Goal: Check status: Check status

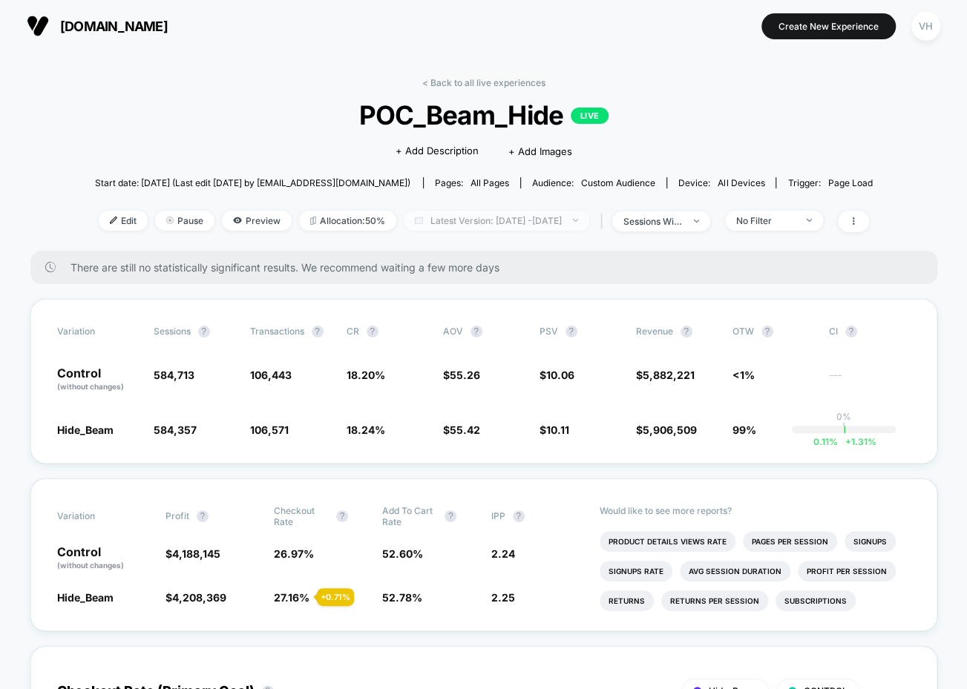
click at [497, 213] on span "Latest Version: [DATE] - [DATE]" at bounding box center [497, 221] width 186 height 20
select select "*"
select select "****"
click button "Custom Range"
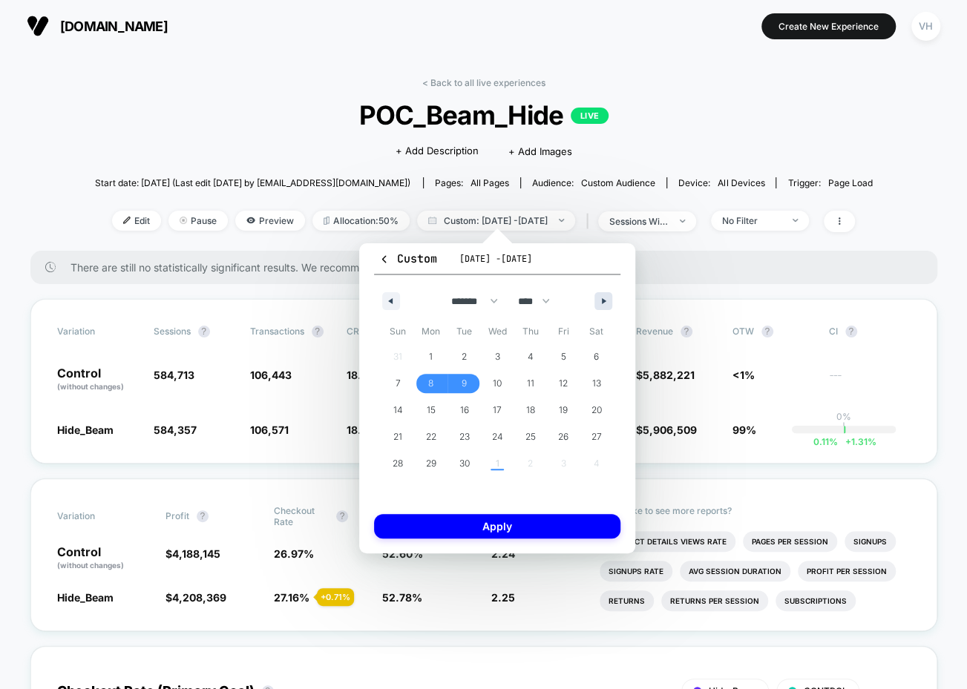
click at [604, 304] on button "button" at bounding box center [603, 301] width 18 height 18
select select "*"
click at [499, 361] on span "1" at bounding box center [497, 357] width 4 height 27
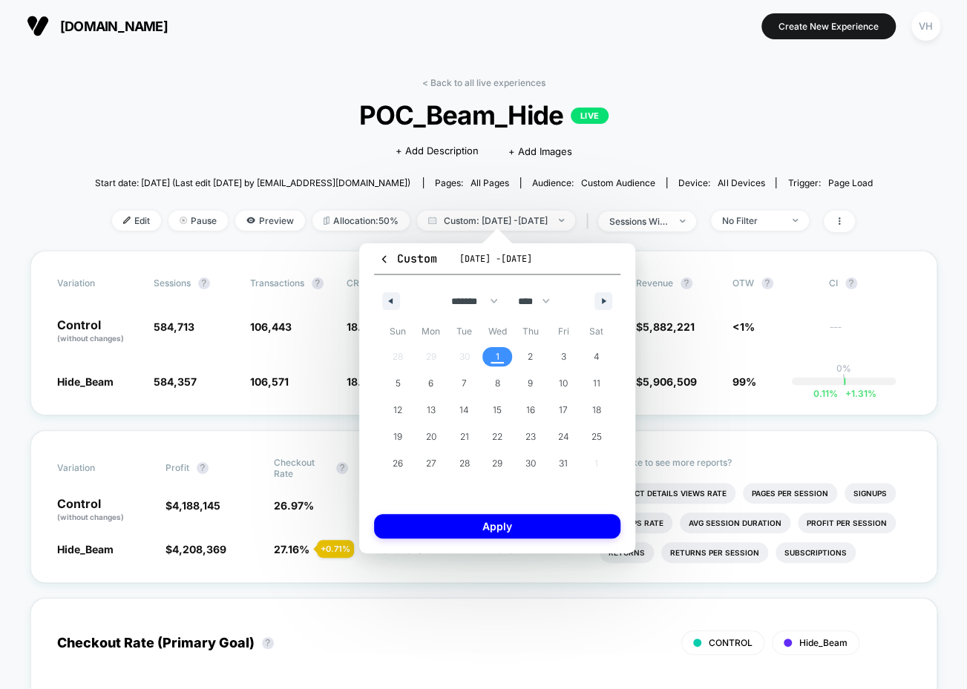
click at [499, 361] on span "1" at bounding box center [497, 357] width 4 height 27
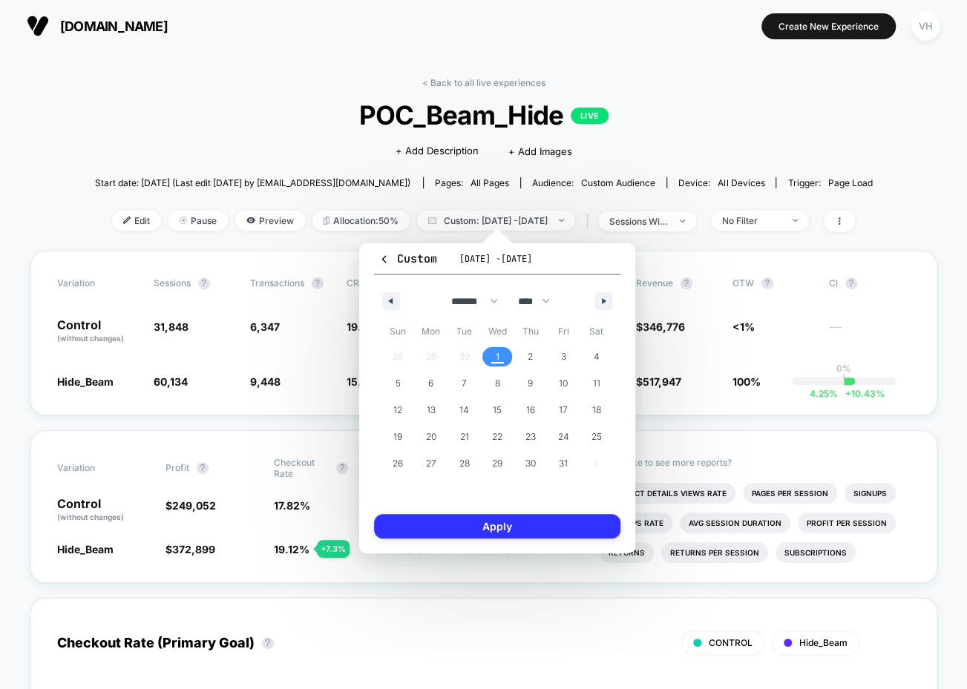
click at [502, 520] on button "Apply" at bounding box center [497, 526] width 246 height 24
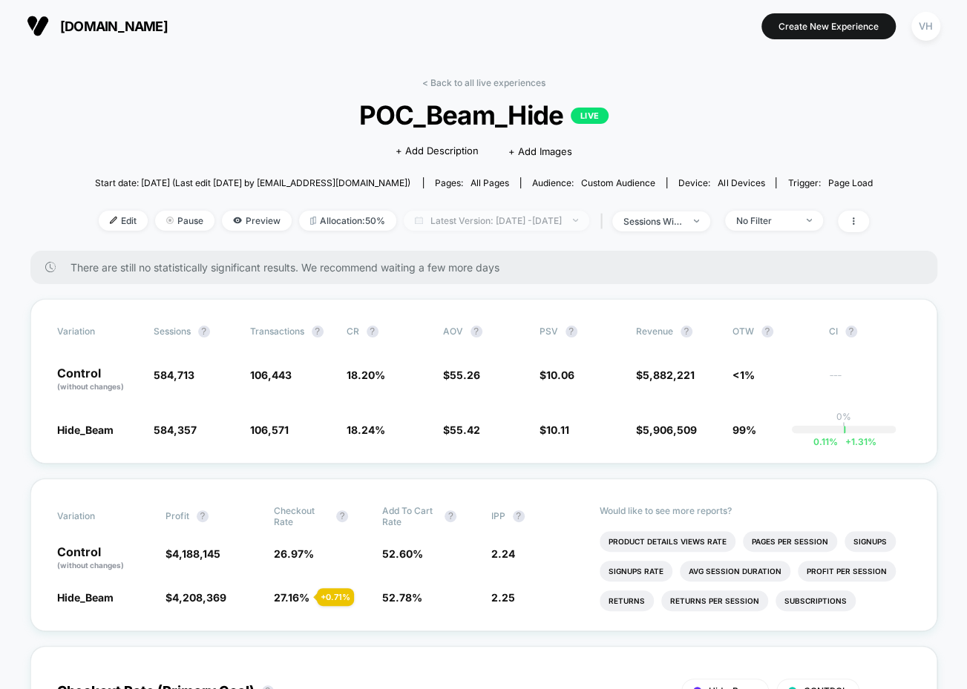
click at [524, 218] on span "Latest Version: Sep 8, 2025 - Oct 1, 2025" at bounding box center [497, 221] width 186 height 20
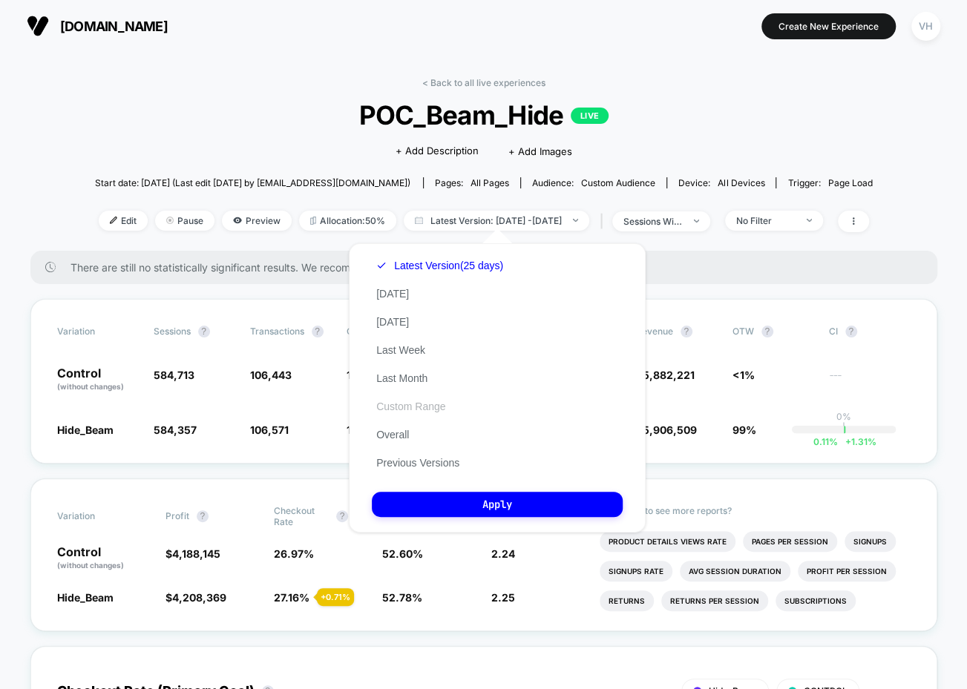
click at [413, 409] on button "Custom Range" at bounding box center [411, 406] width 78 height 13
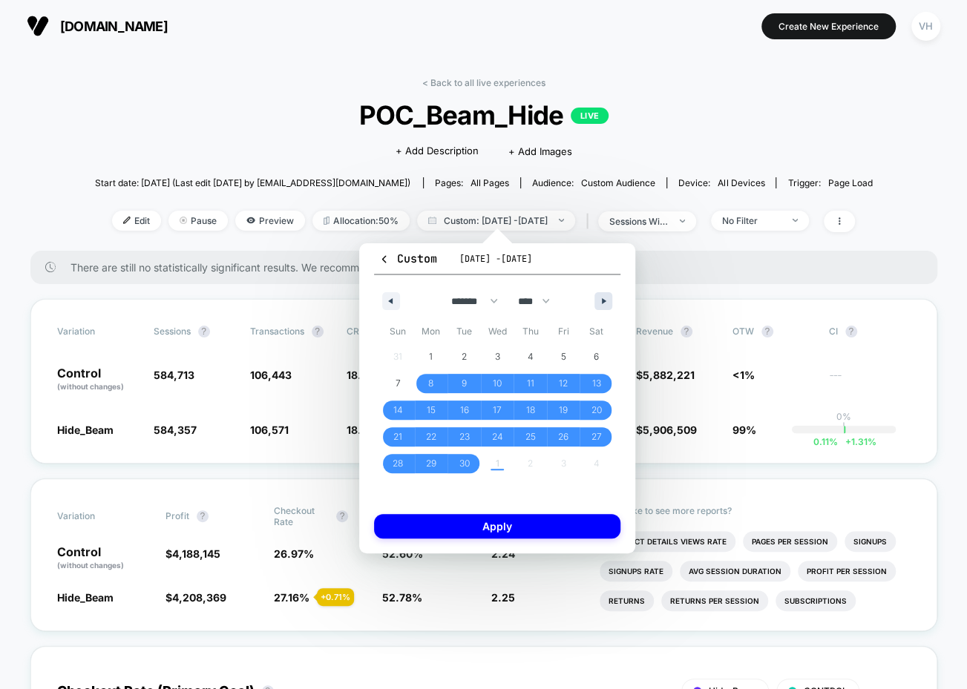
click at [603, 301] on icon "button" at bounding box center [605, 301] width 7 height 6
select select "*"
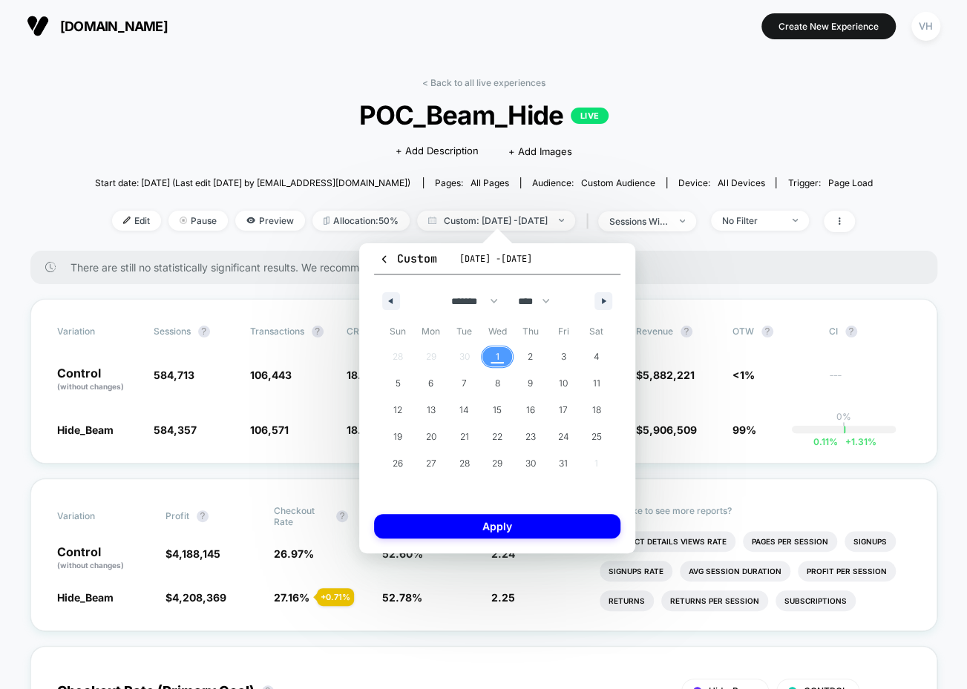
click at [499, 360] on span "1" at bounding box center [497, 356] width 33 height 19
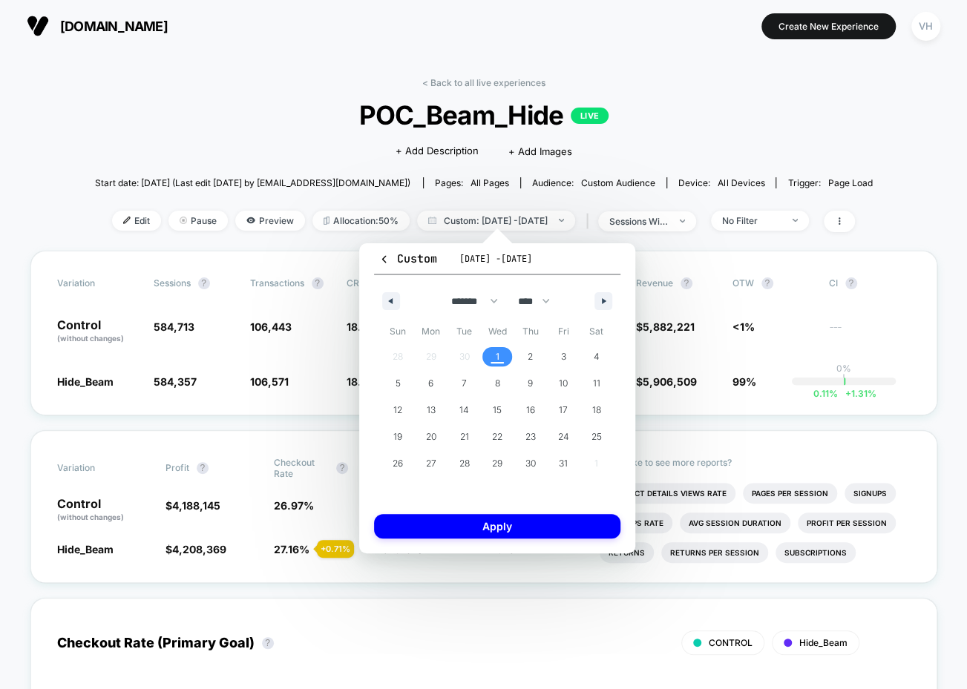
click at [499, 360] on span "1" at bounding box center [497, 356] width 33 height 19
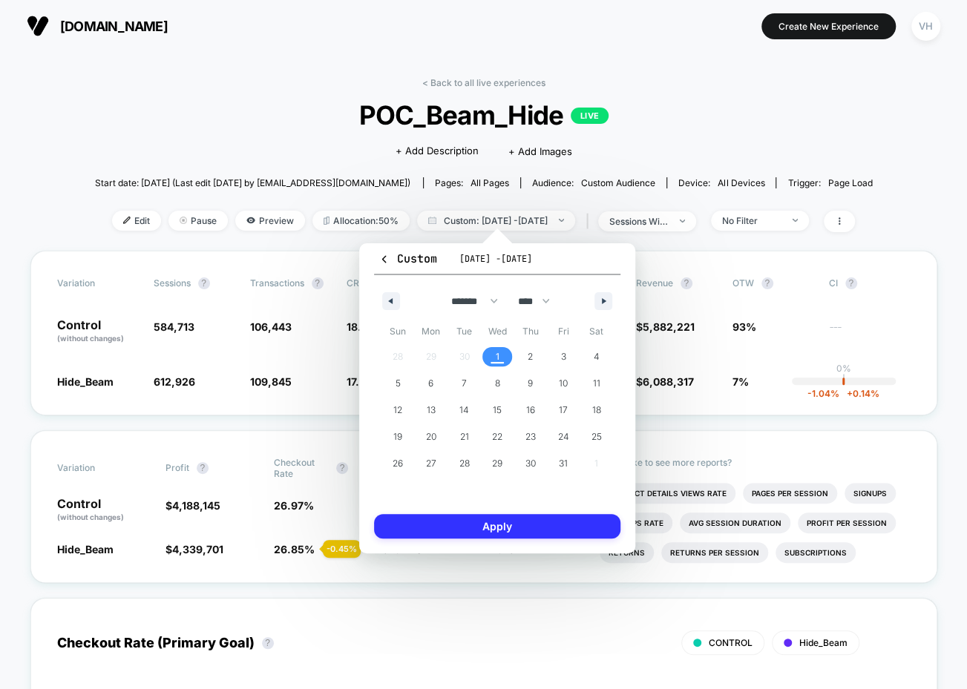
click at [495, 530] on button "Apply" at bounding box center [497, 526] width 246 height 24
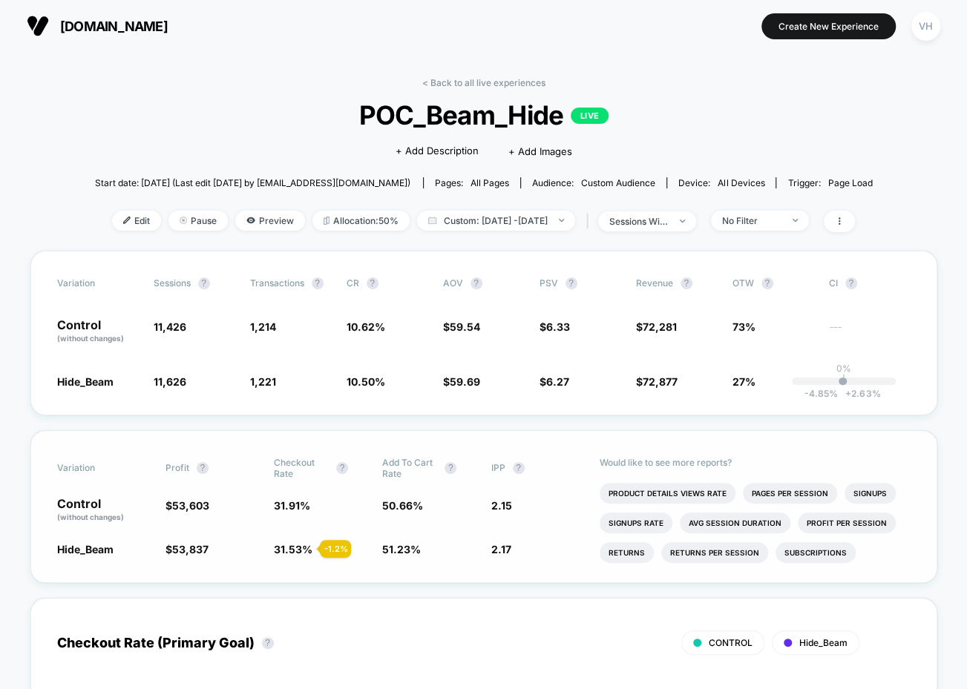
scroll to position [1, 0]
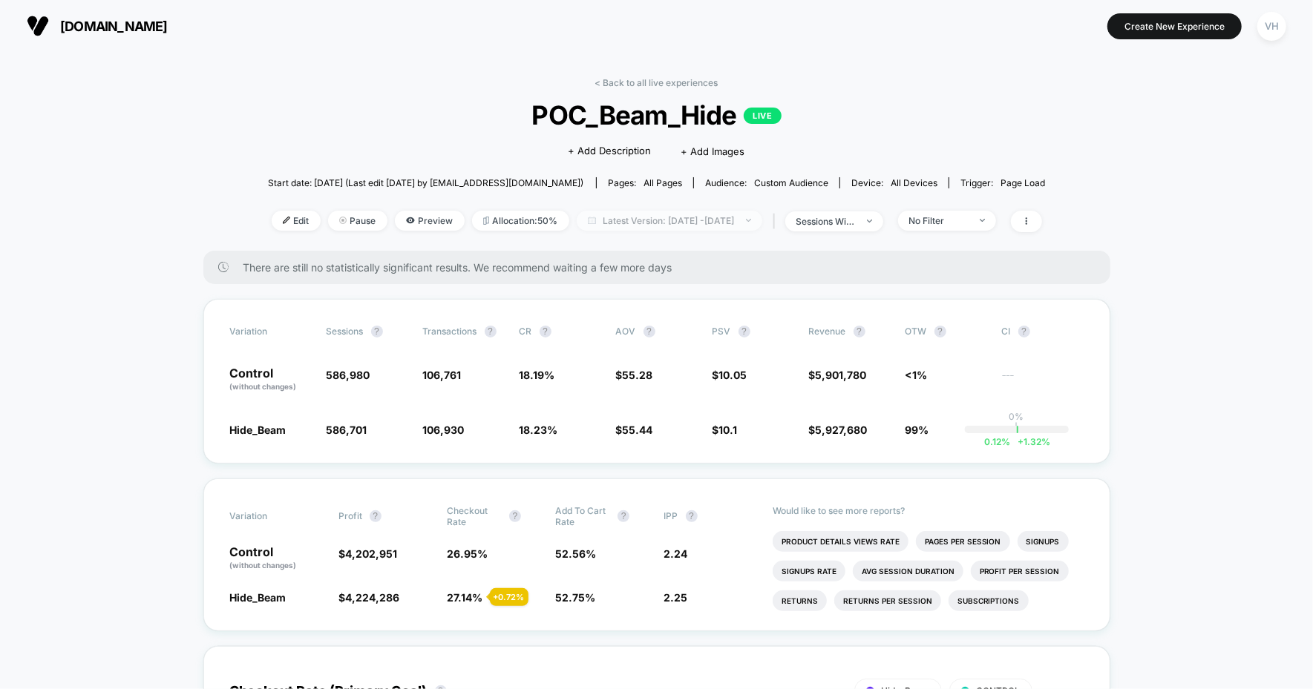
click at [682, 224] on span "Latest Version: [DATE] - [DATE]" at bounding box center [670, 221] width 186 height 20
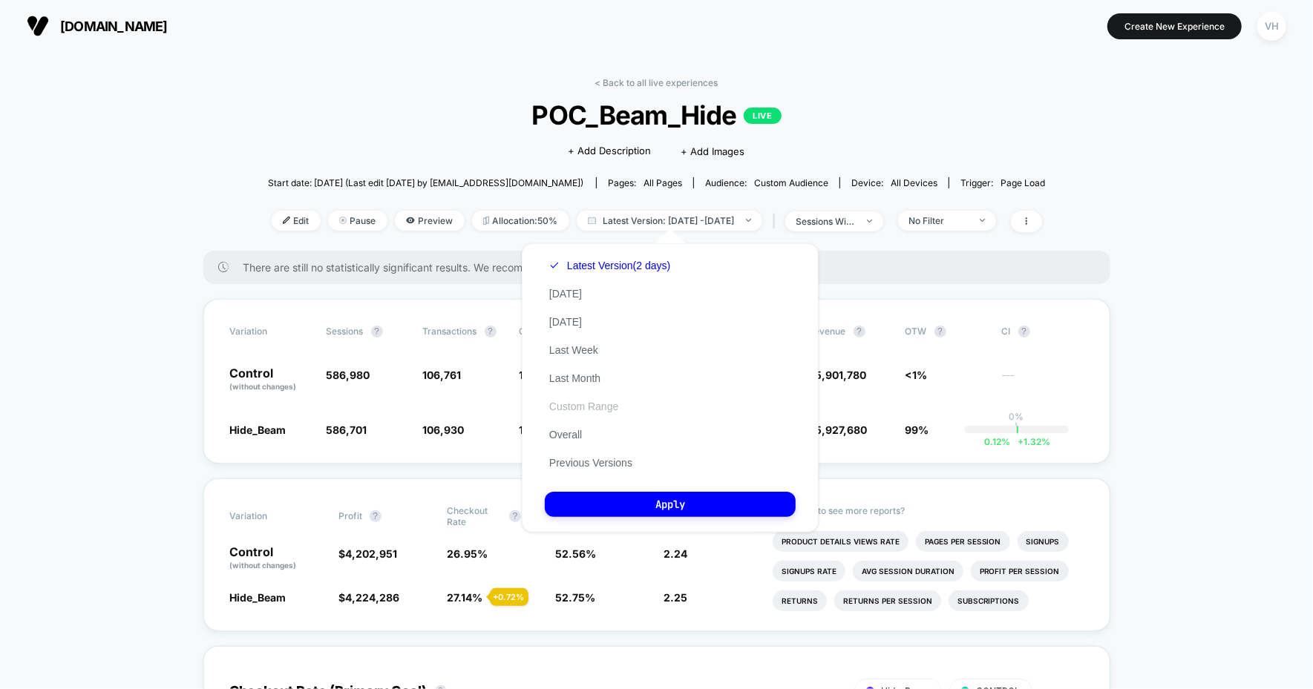
click at [573, 406] on button "Custom Range" at bounding box center [584, 406] width 78 height 13
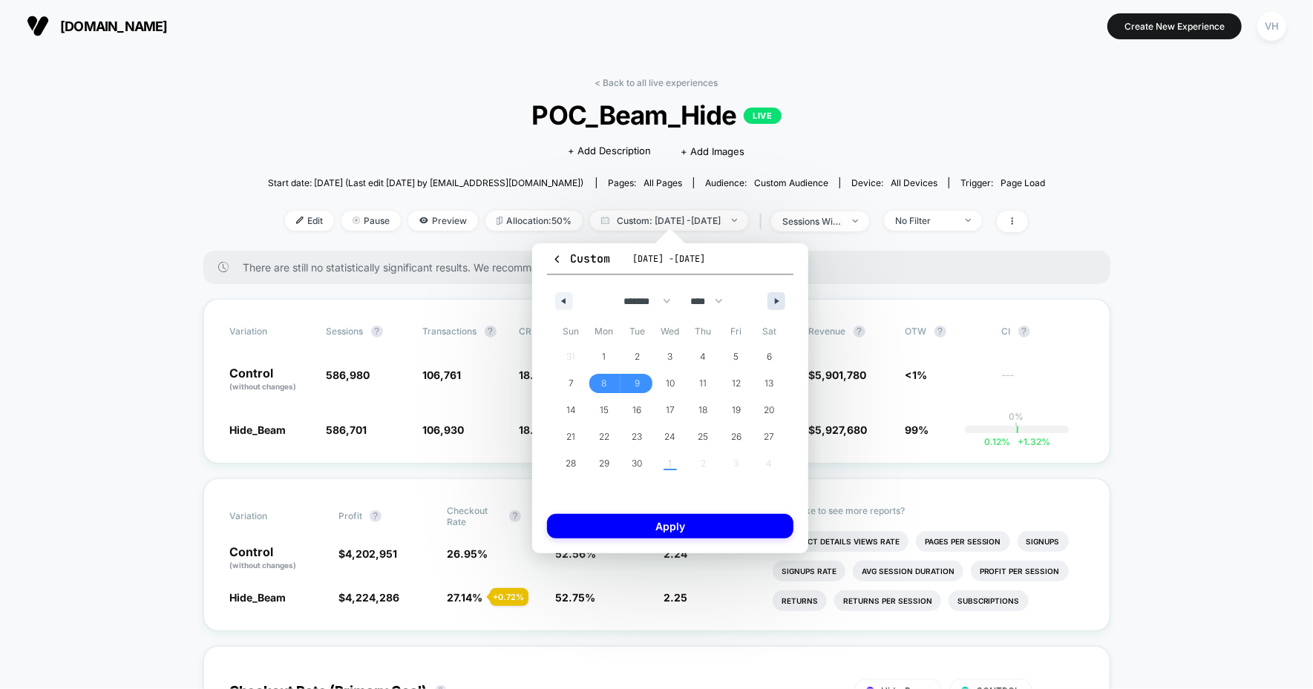
click at [780, 298] on icon "button" at bounding box center [778, 301] width 7 height 6
select select "*"
click at [683, 356] on span "1" at bounding box center [670, 356] width 33 height 19
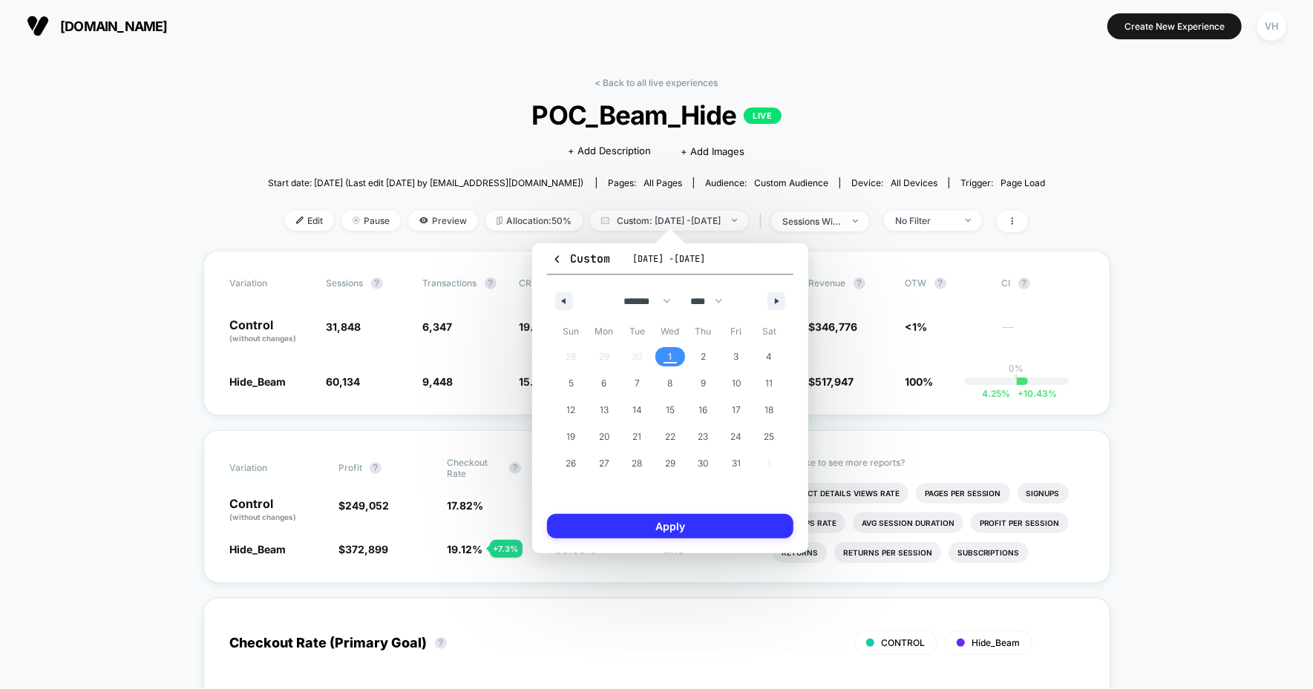
click at [670, 534] on button "Apply" at bounding box center [670, 526] width 246 height 24
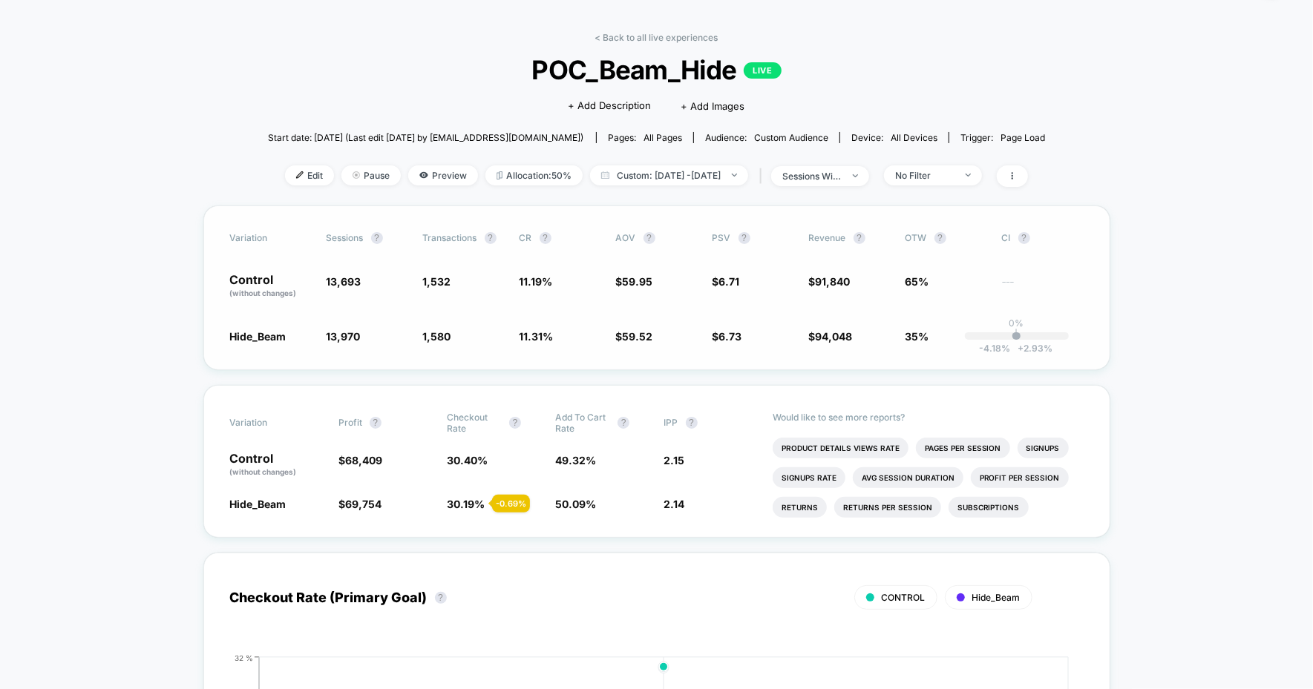
scroll to position [49, 0]
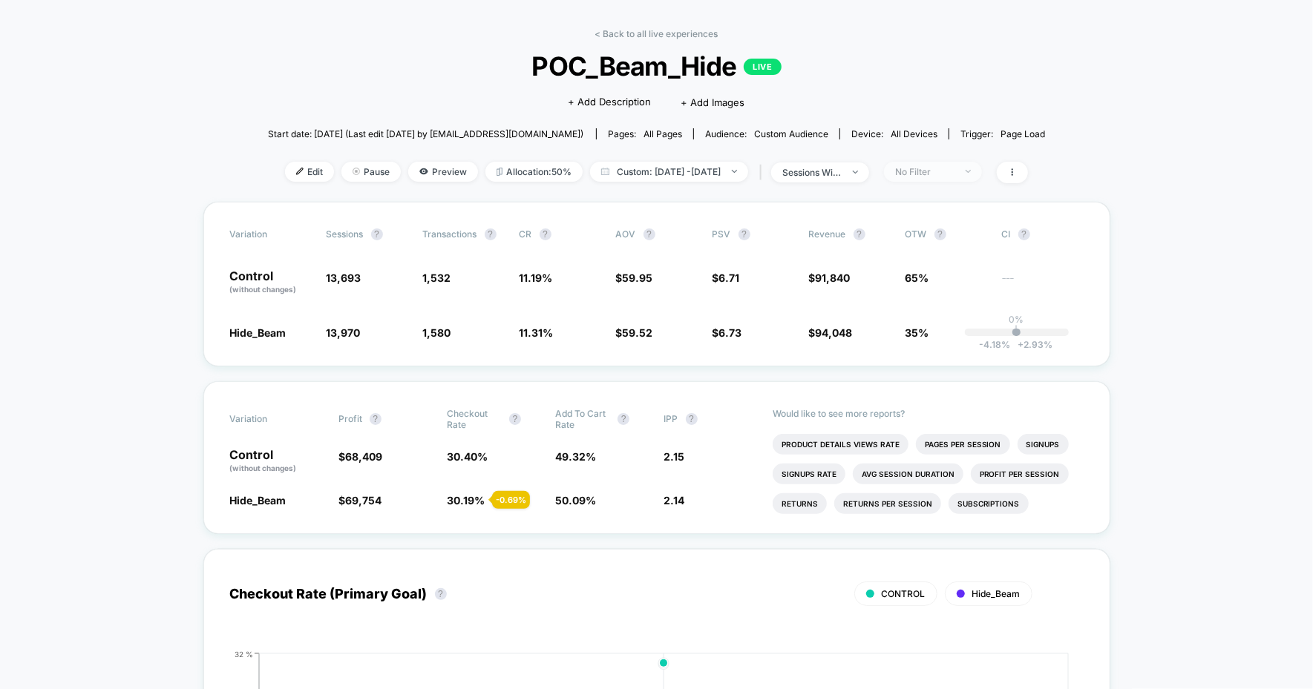
click at [954, 166] on div "No Filter" at bounding box center [924, 171] width 59 height 11
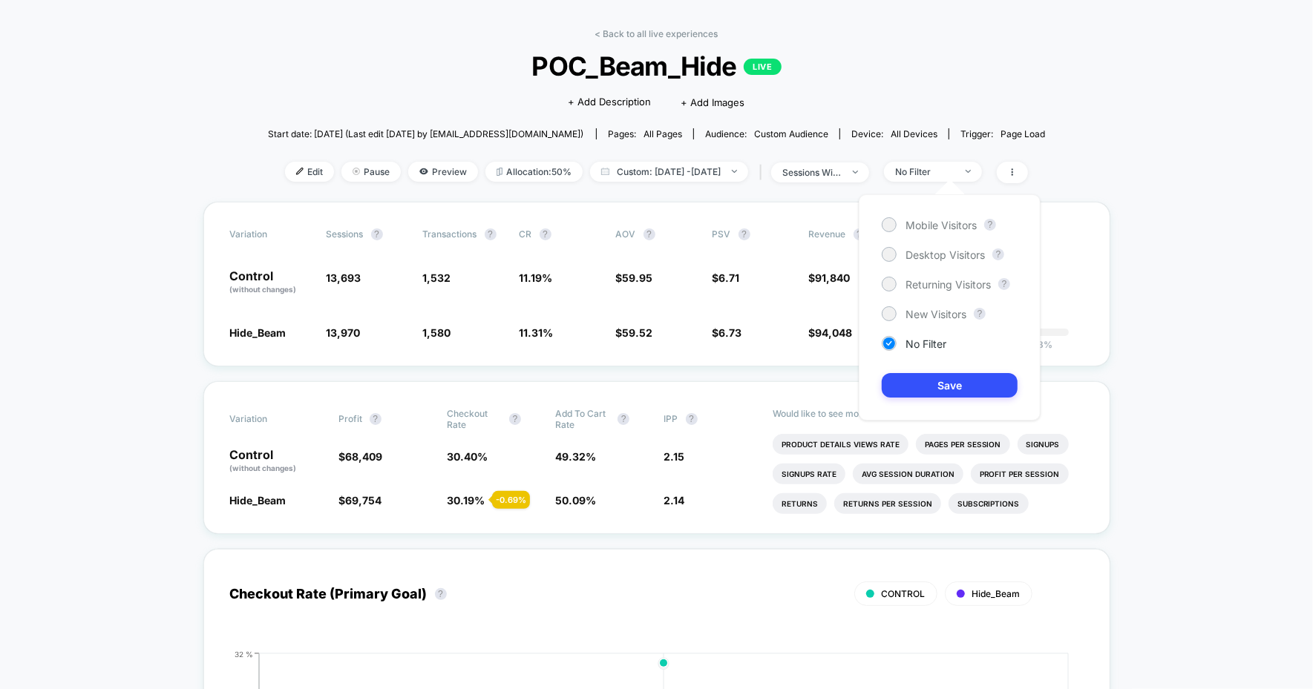
drag, startPoint x: 911, startPoint y: 223, endPoint x: 914, endPoint y: 274, distance: 51.3
click at [911, 223] on span "Mobile Visitors" at bounding box center [940, 225] width 71 height 13
click at [923, 383] on button "Save" at bounding box center [950, 385] width 136 height 24
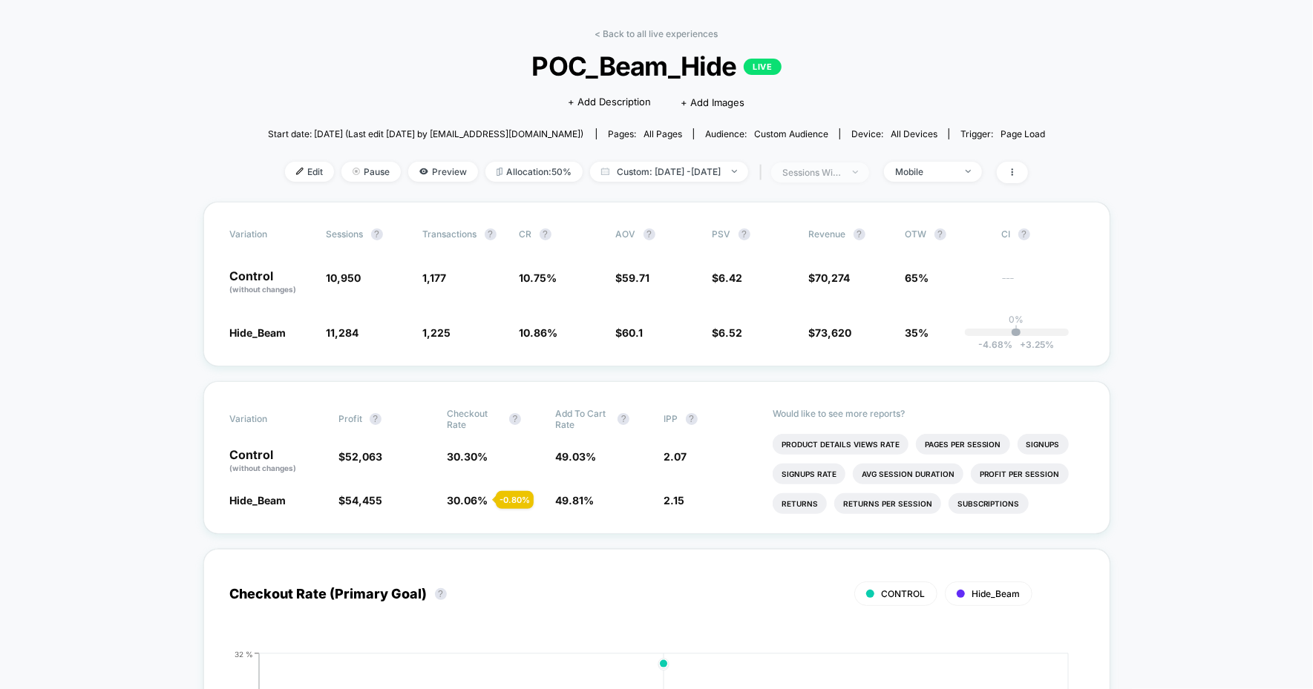
click at [806, 174] on div "sessions with impression" at bounding box center [811, 172] width 59 height 11
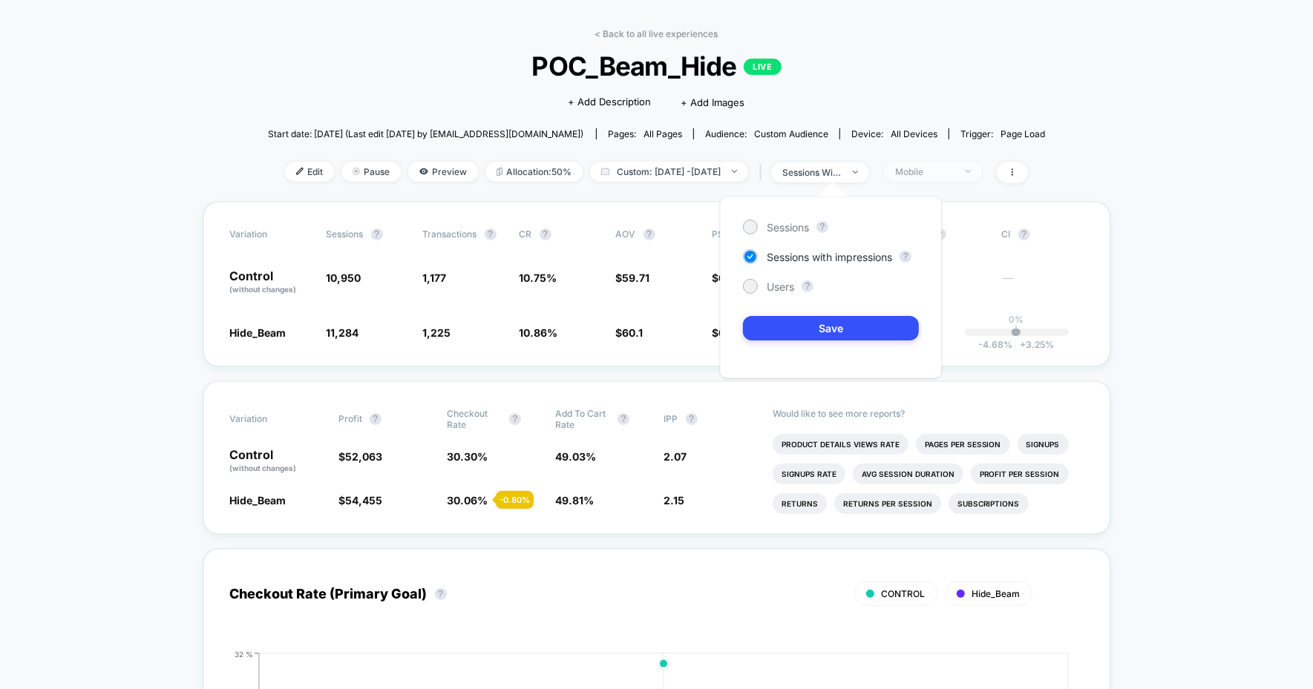
click at [963, 177] on span "Mobile" at bounding box center [933, 172] width 98 height 20
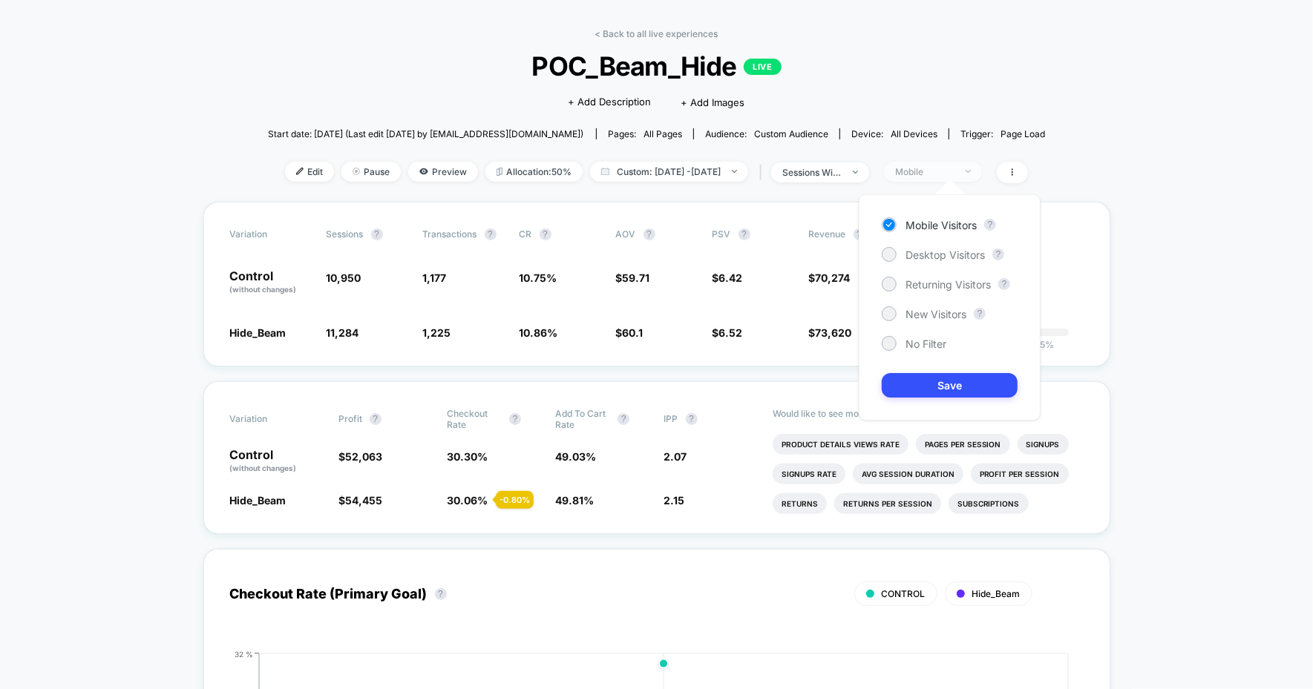
click at [954, 173] on div "Mobile" at bounding box center [924, 171] width 59 height 11
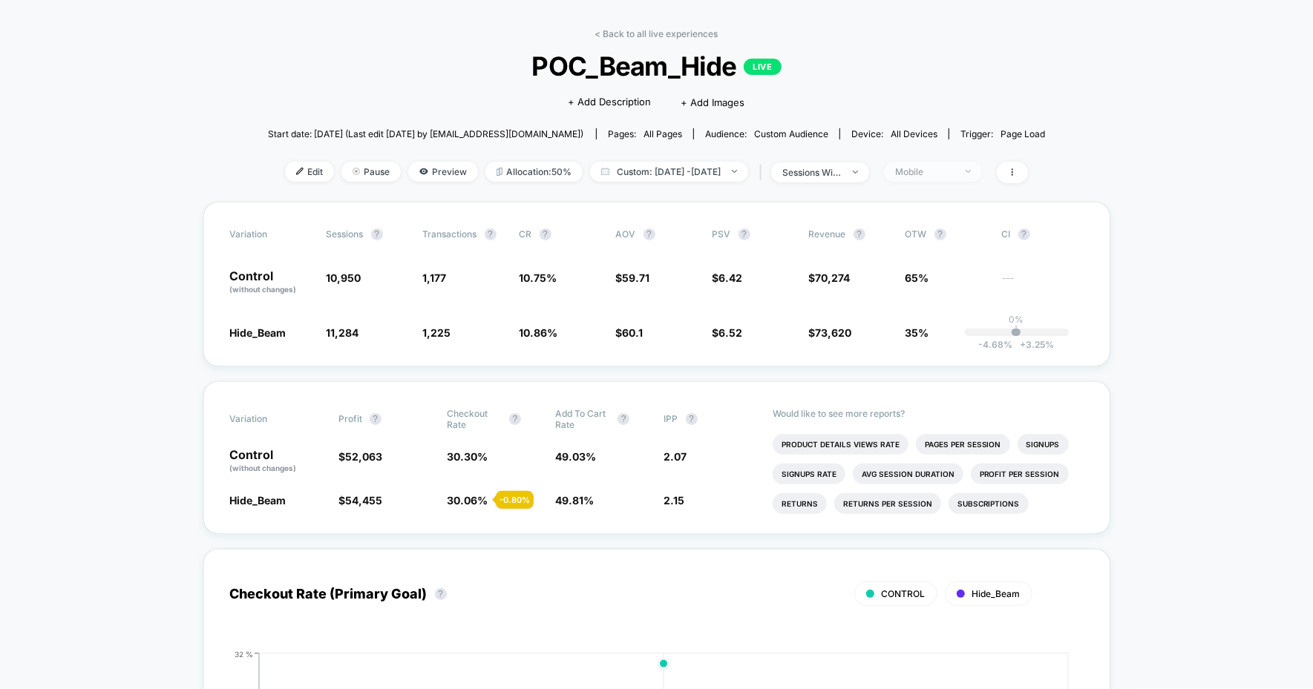
click at [963, 174] on span "Mobile" at bounding box center [933, 172] width 98 height 20
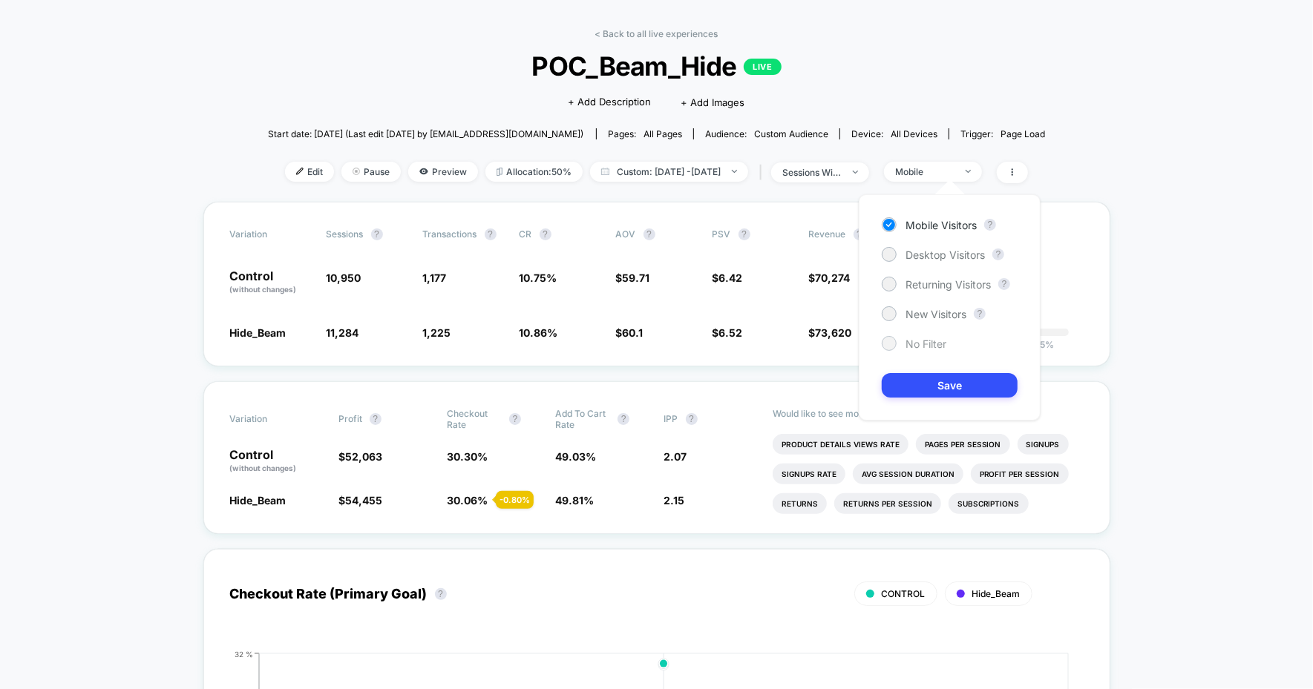
click at [905, 341] on span "No Filter" at bounding box center [925, 344] width 41 height 13
click at [908, 387] on button "Save" at bounding box center [950, 385] width 136 height 24
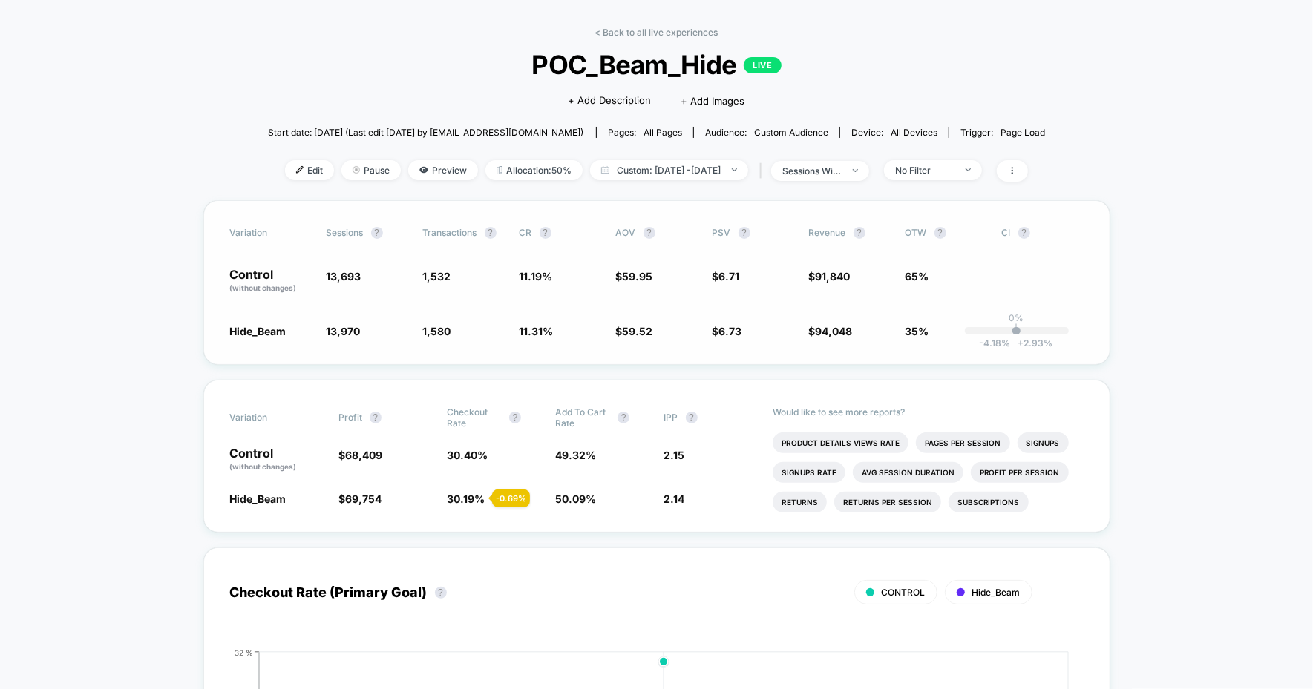
scroll to position [51, 0]
click at [954, 171] on div "No Filter" at bounding box center [924, 169] width 59 height 11
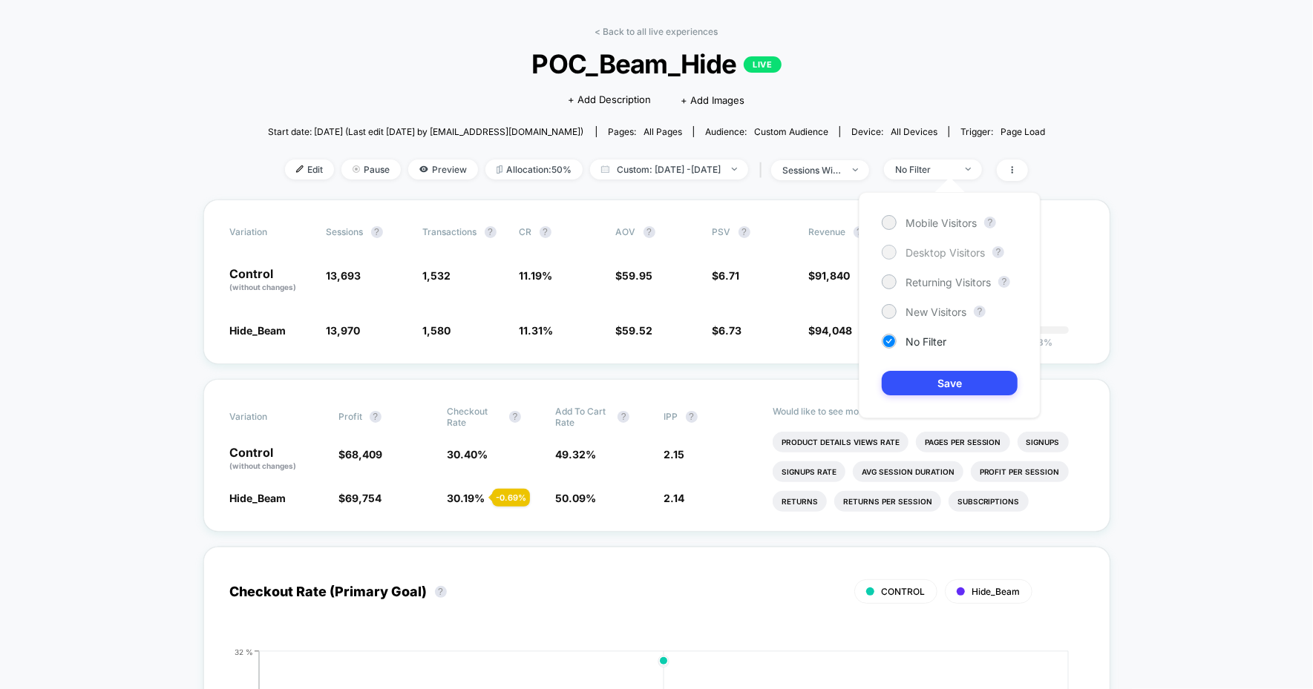
click at [919, 249] on span "Desktop Visitors" at bounding box center [944, 252] width 79 height 13
click at [924, 369] on div "Mobile Visitors ? Desktop Visitors ? Returning Visitors ? New Visitors ? No Fil…" at bounding box center [950, 305] width 182 height 226
click at [923, 382] on button "Save" at bounding box center [950, 383] width 136 height 24
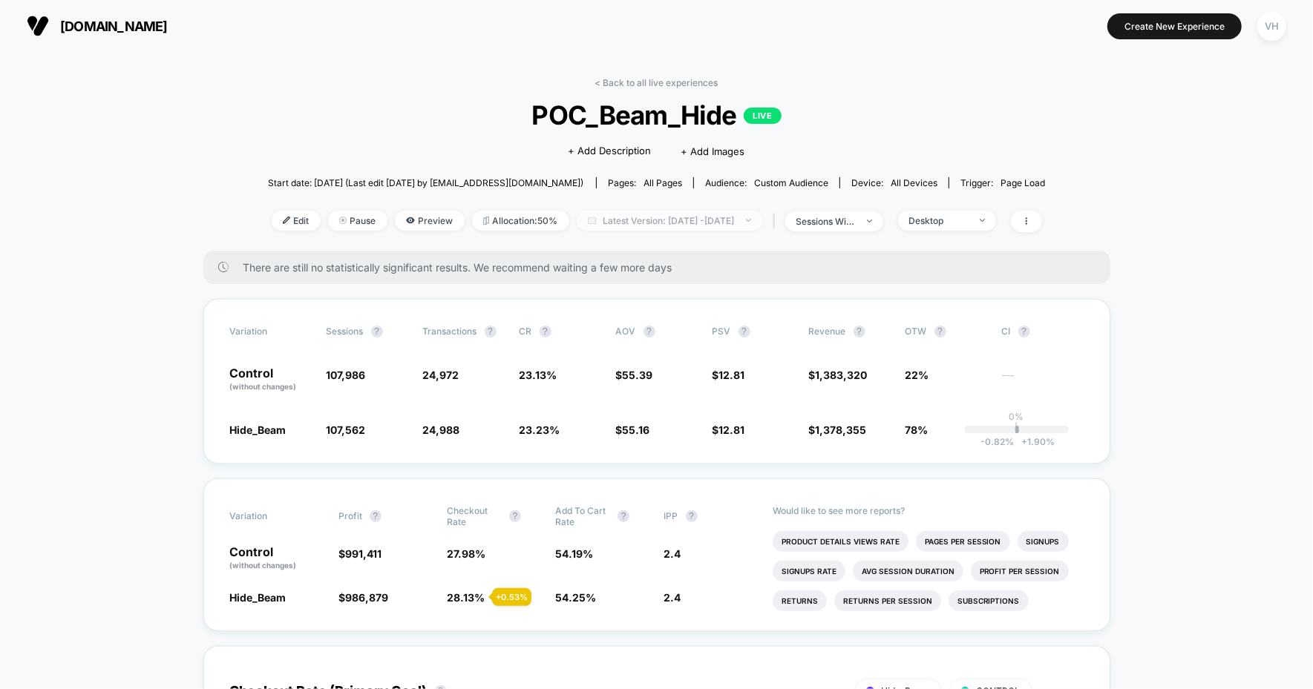
click at [725, 225] on span "Latest Version: Oct 1, 2025 - Oct 1, 2025" at bounding box center [670, 221] width 186 height 20
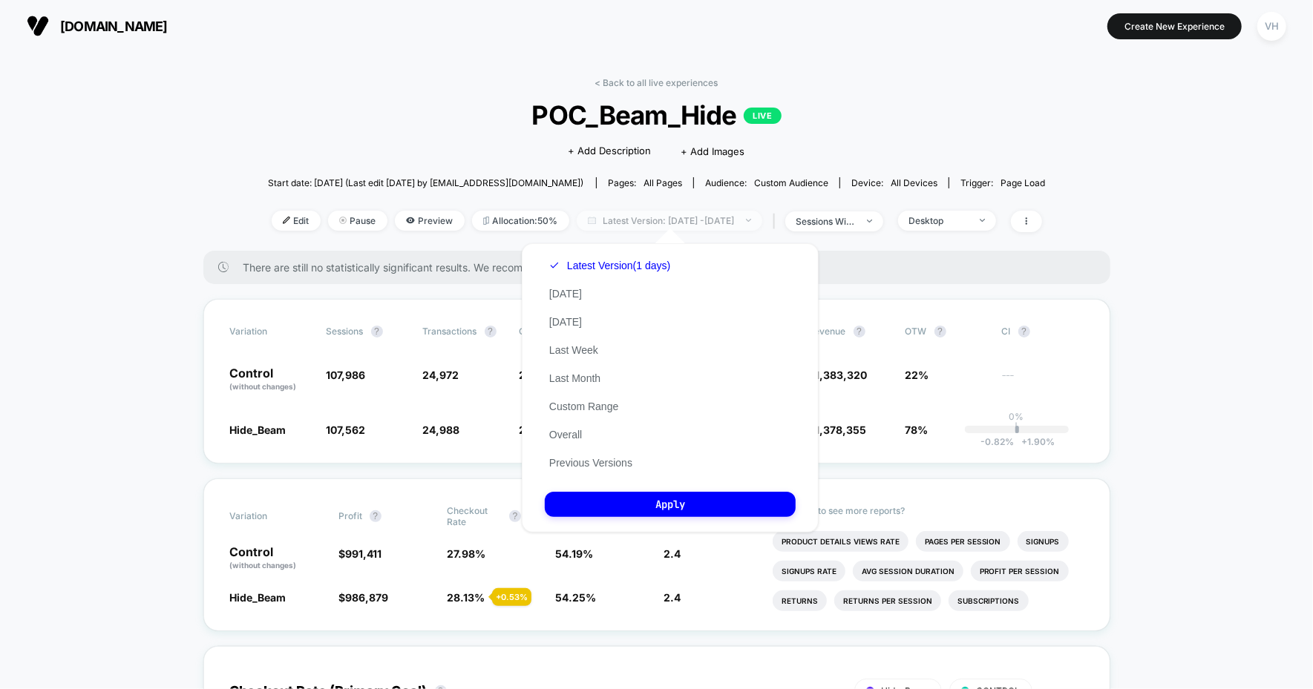
click at [725, 225] on span "Latest Version: Oct 1, 2025 - Oct 1, 2025" at bounding box center [670, 221] width 186 height 20
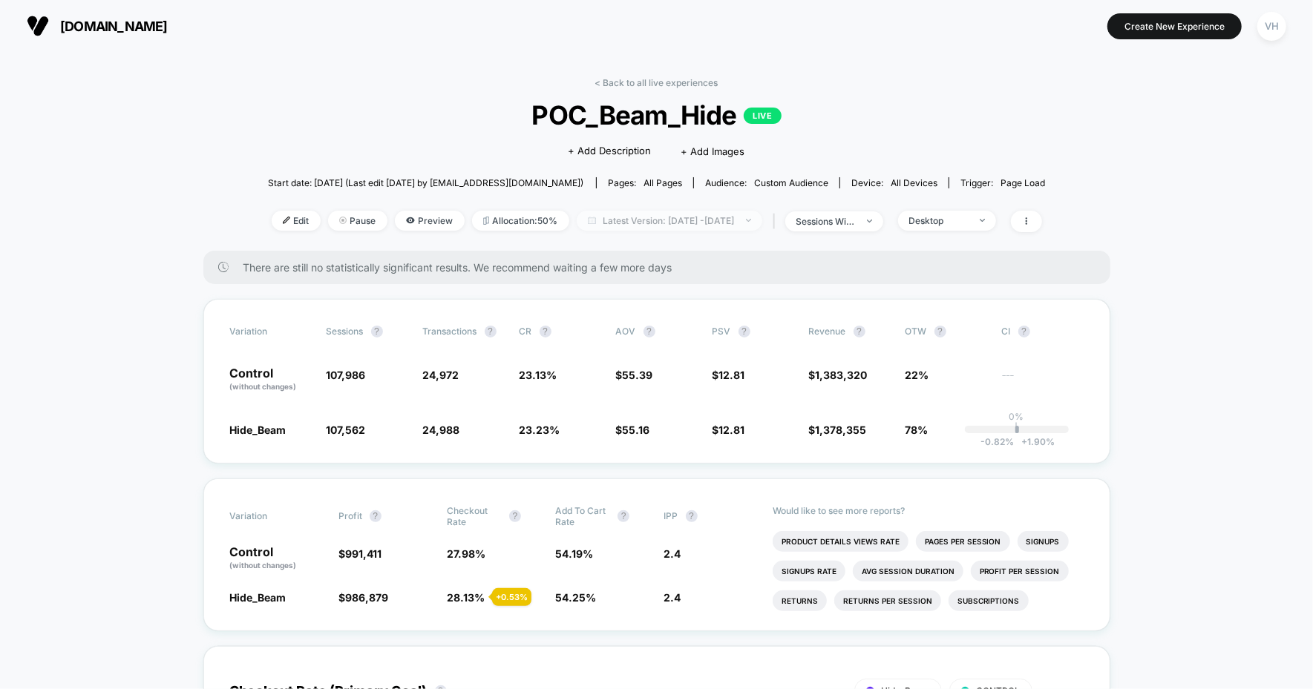
click at [726, 225] on span "Latest Version: Oct 1, 2025 - Oct 1, 2025" at bounding box center [670, 221] width 186 height 20
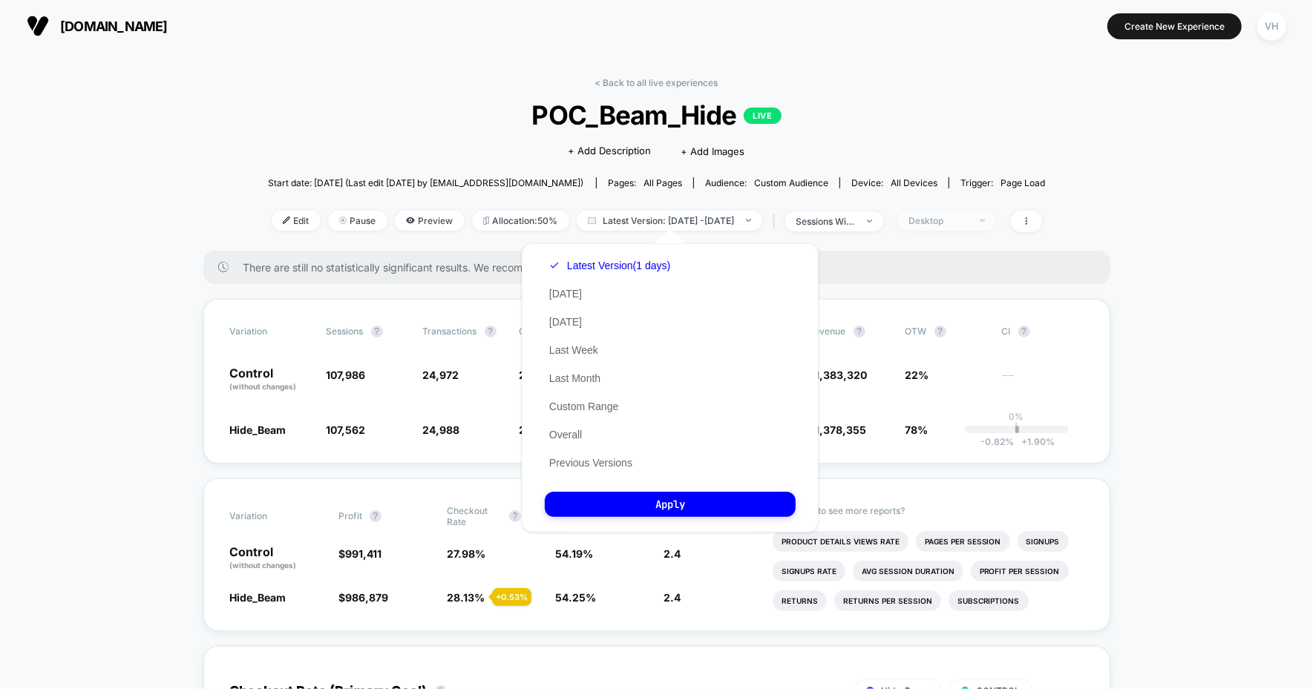
click at [968, 224] on span "Desktop" at bounding box center [947, 221] width 98 height 20
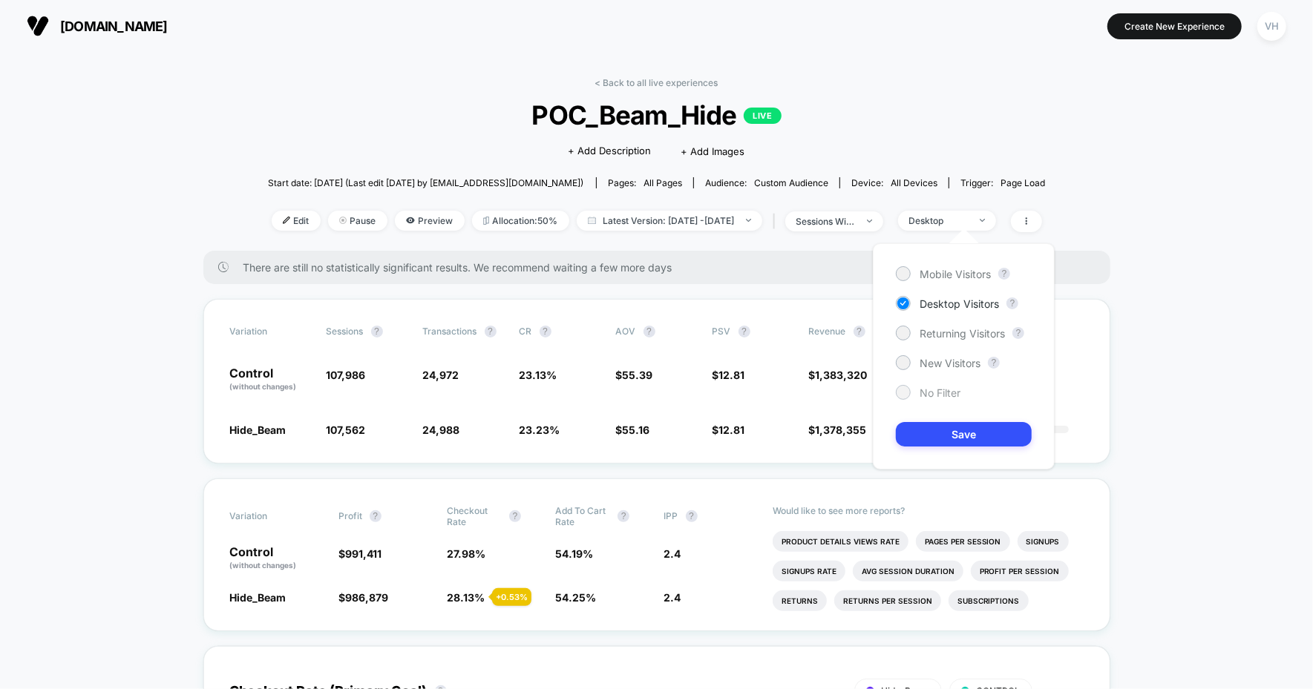
click at [933, 385] on div "No Filter" at bounding box center [928, 392] width 65 height 15
click at [939, 437] on button "Save" at bounding box center [964, 434] width 136 height 24
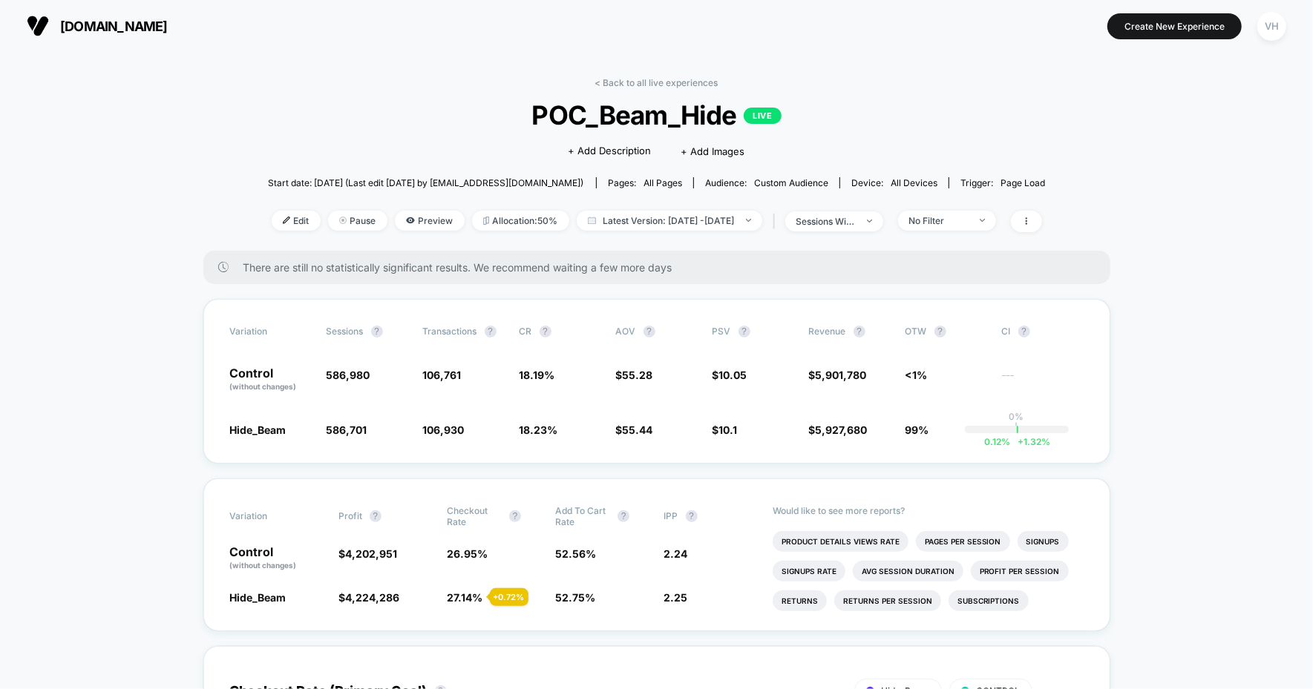
click at [724, 243] on div "< Back to all live experiences POC_Beam_Hide LIVE Click to edit experience deta…" at bounding box center [657, 164] width 778 height 174
click at [707, 221] on span "Latest Version: Oct 1, 2025 - Oct 1, 2025" at bounding box center [670, 221] width 186 height 20
select select "*"
select select "****"
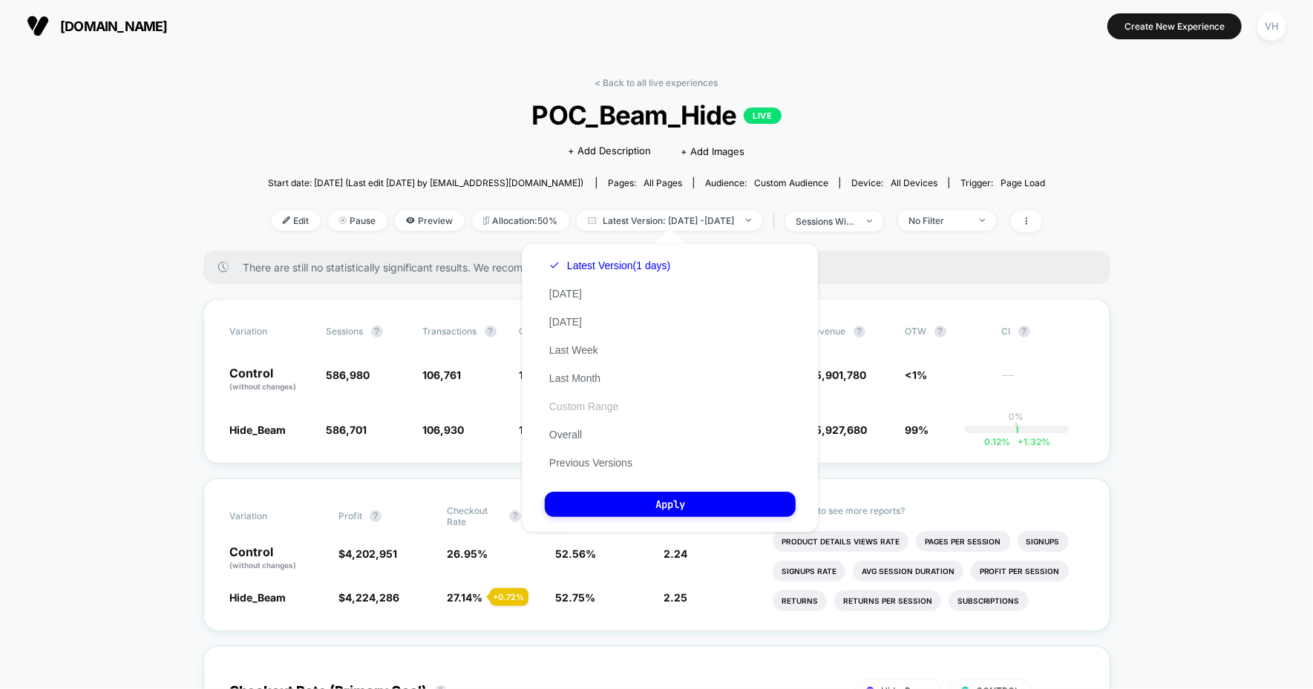
click at [593, 410] on button "Custom Range" at bounding box center [584, 406] width 78 height 13
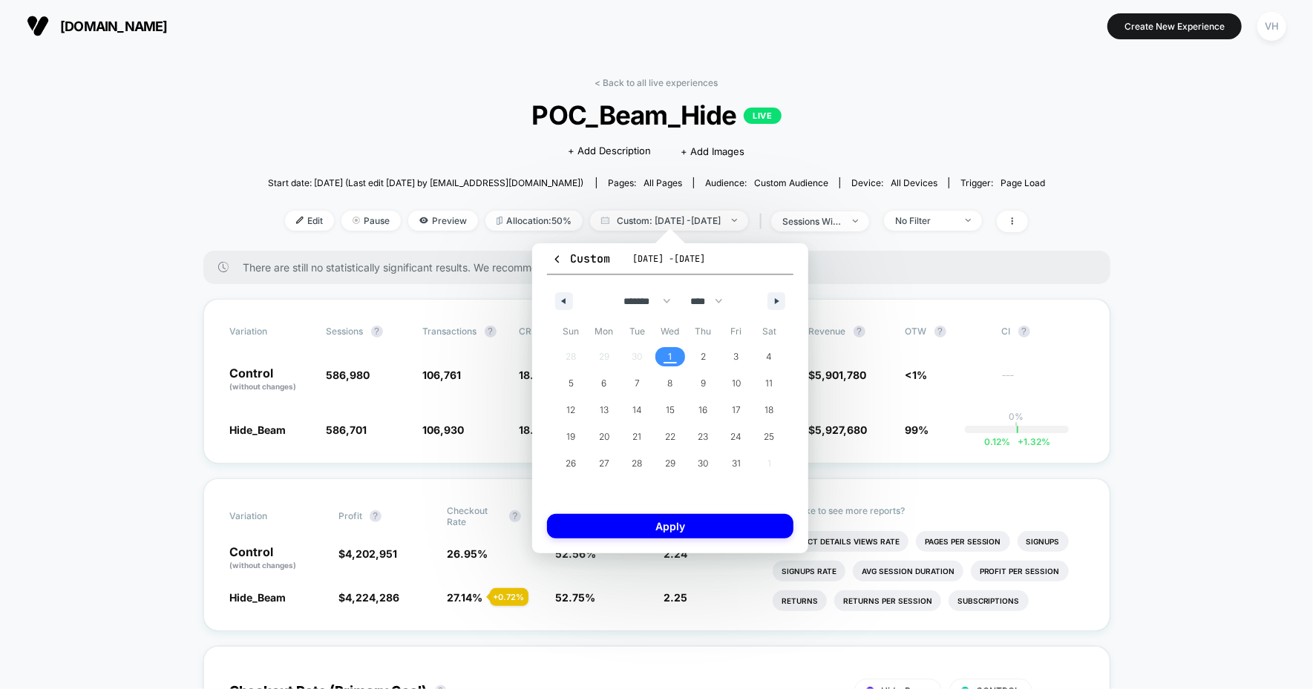
click at [666, 352] on span "1" at bounding box center [670, 356] width 33 height 19
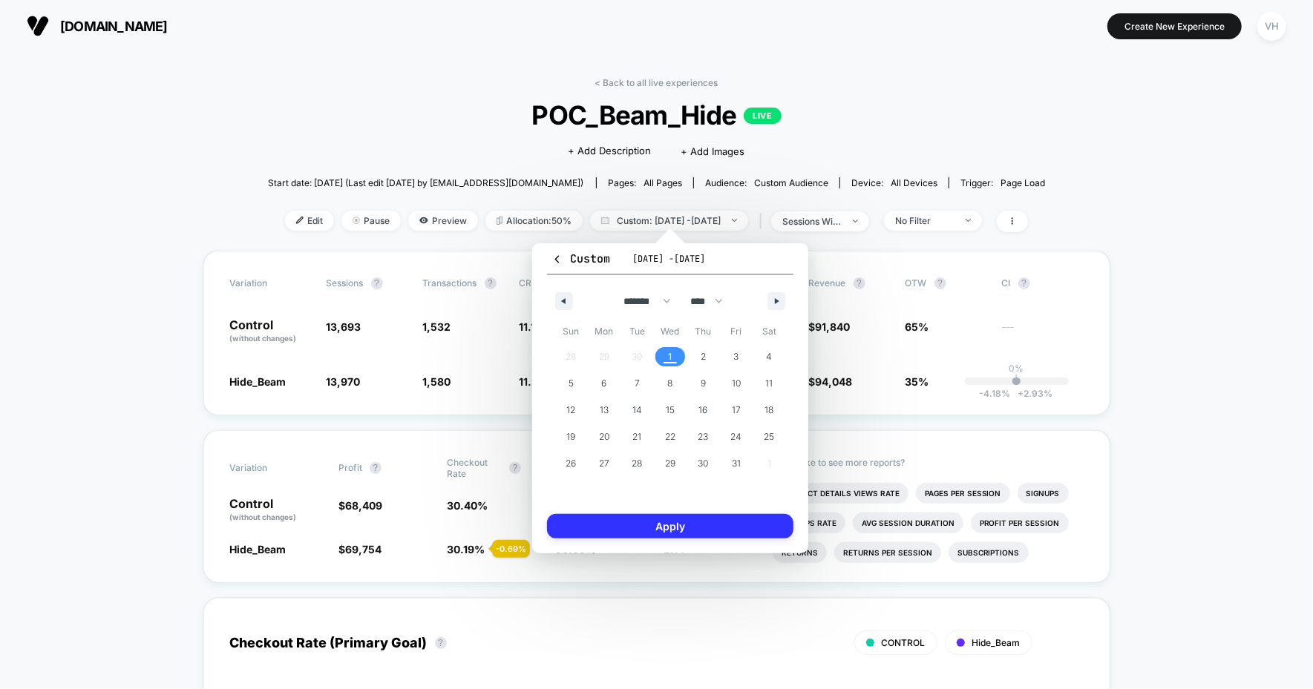
click at [616, 519] on button "Apply" at bounding box center [670, 526] width 246 height 24
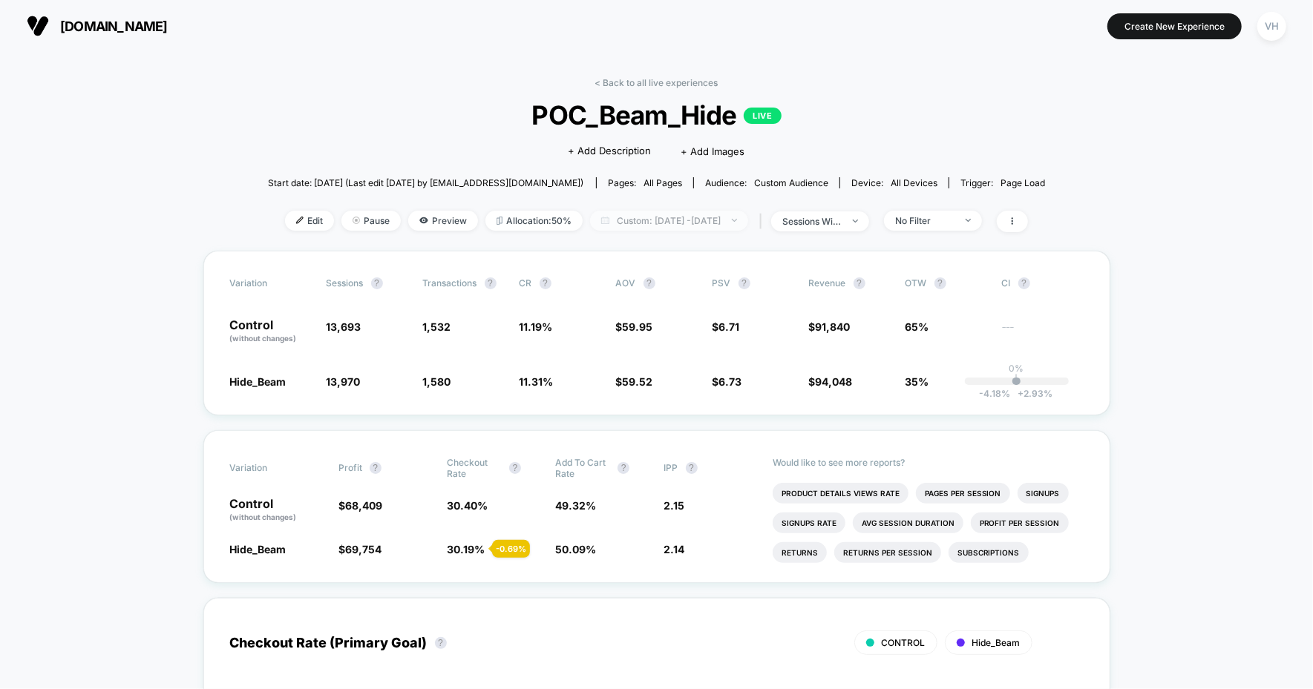
click at [711, 219] on span "Custom: Oct 1, 2025 - Oct 1, 2025" at bounding box center [669, 221] width 158 height 20
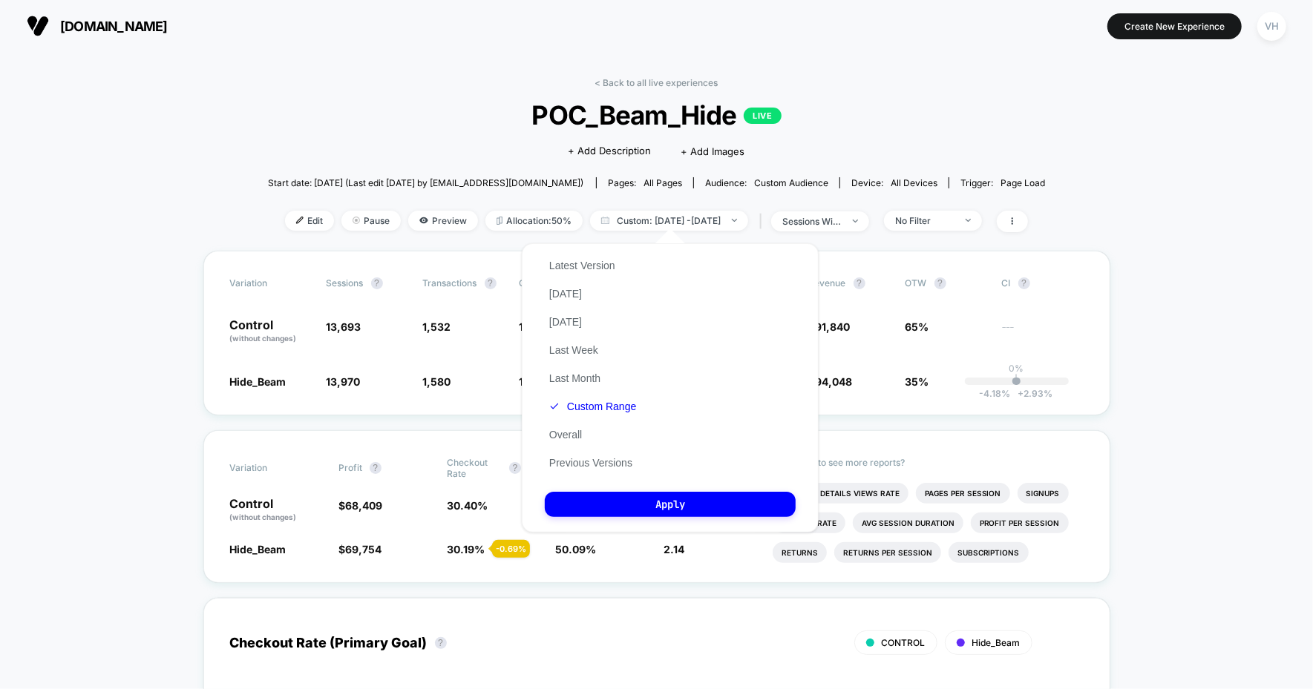
drag, startPoint x: 564, startPoint y: 269, endPoint x: 623, endPoint y: 447, distance: 188.2
click at [623, 442] on div "Latest Version Today Yesterday Last Week Last Month Custom Range Overall Previo…" at bounding box center [593, 365] width 96 height 226
click at [600, 464] on button "Previous Versions" at bounding box center [591, 462] width 92 height 13
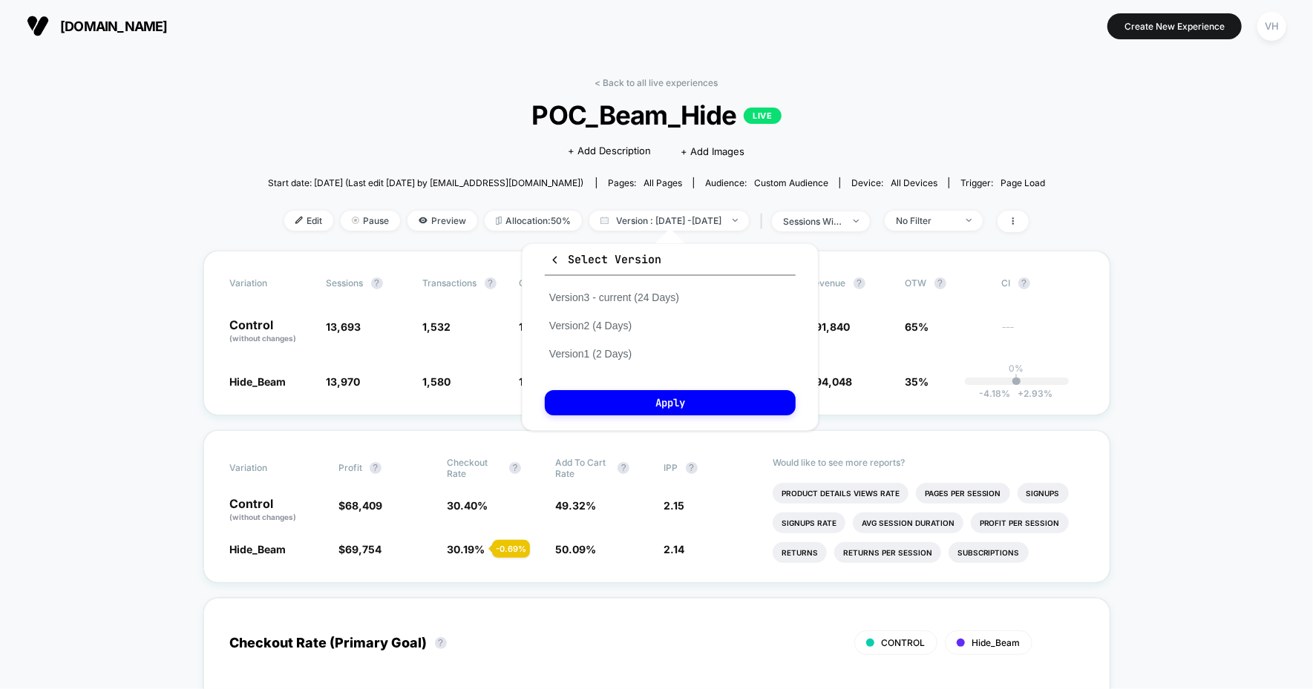
click at [555, 252] on button "Select Version" at bounding box center [670, 264] width 251 height 24
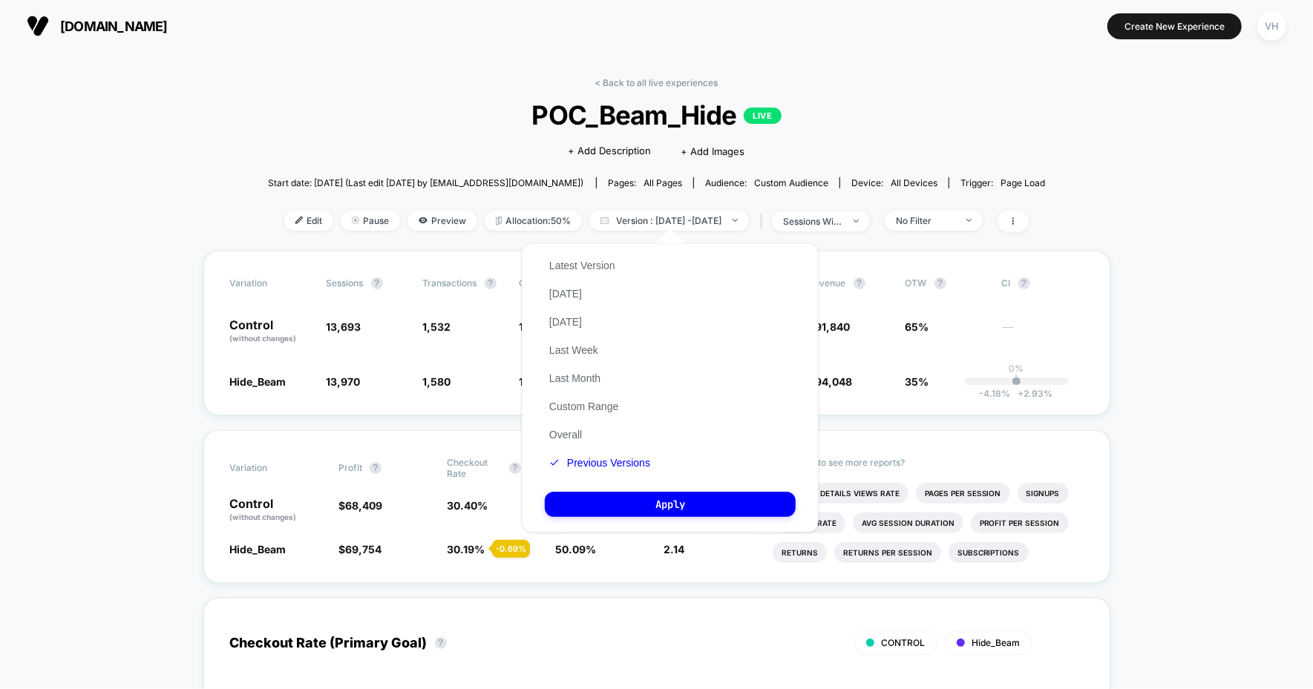
click at [651, 207] on div "< Back to all live experiences POC_Beam_Hide LIVE Click to edit experience deta…" at bounding box center [657, 164] width 778 height 174
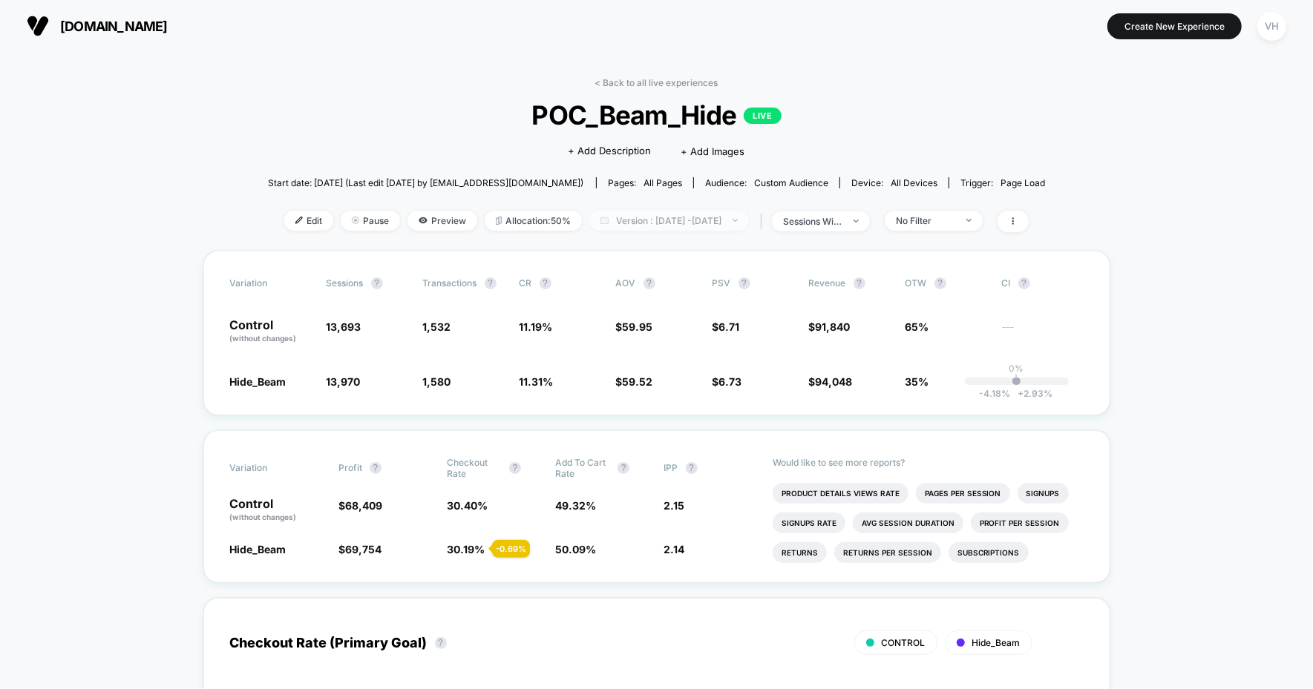
click at [632, 216] on span "Version : Oct 1, 2025 - Oct 1, 2025" at bounding box center [669, 221] width 160 height 20
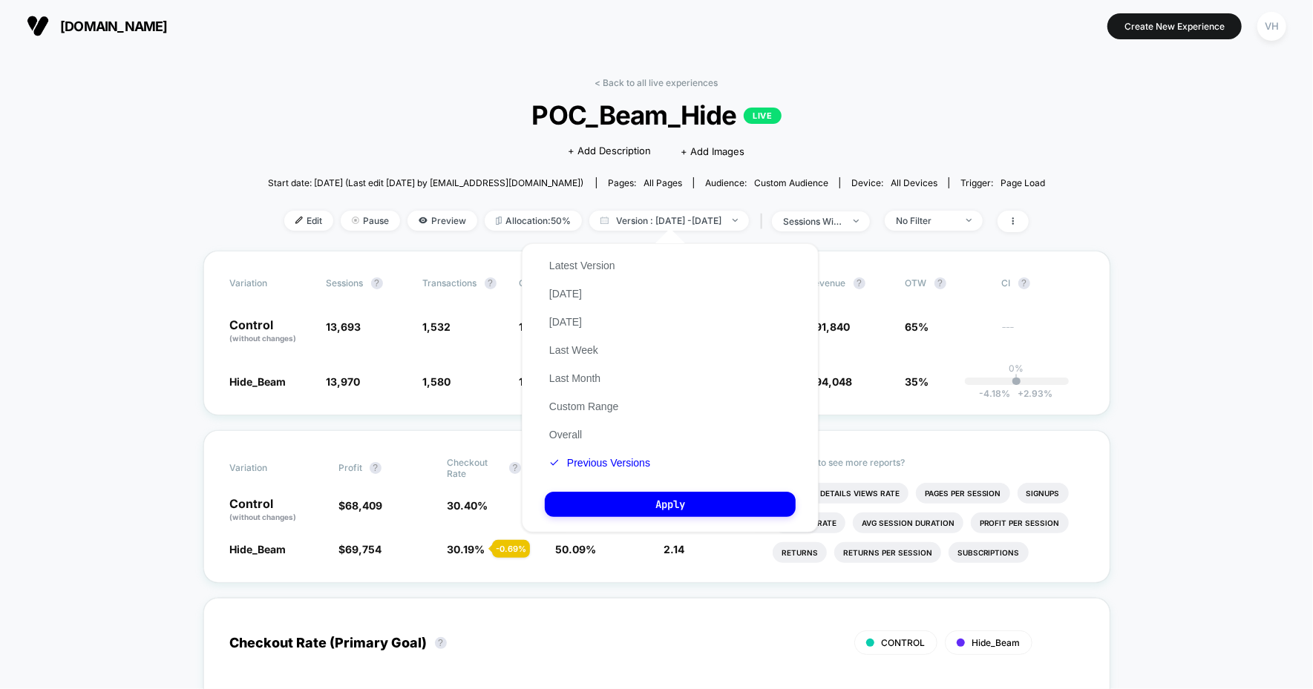
click at [594, 253] on div "Latest Version Today Yesterday Last Week Last Month Custom Range Overall Previo…" at bounding box center [600, 365] width 110 height 226
click at [594, 263] on button "Latest Version" at bounding box center [582, 265] width 75 height 13
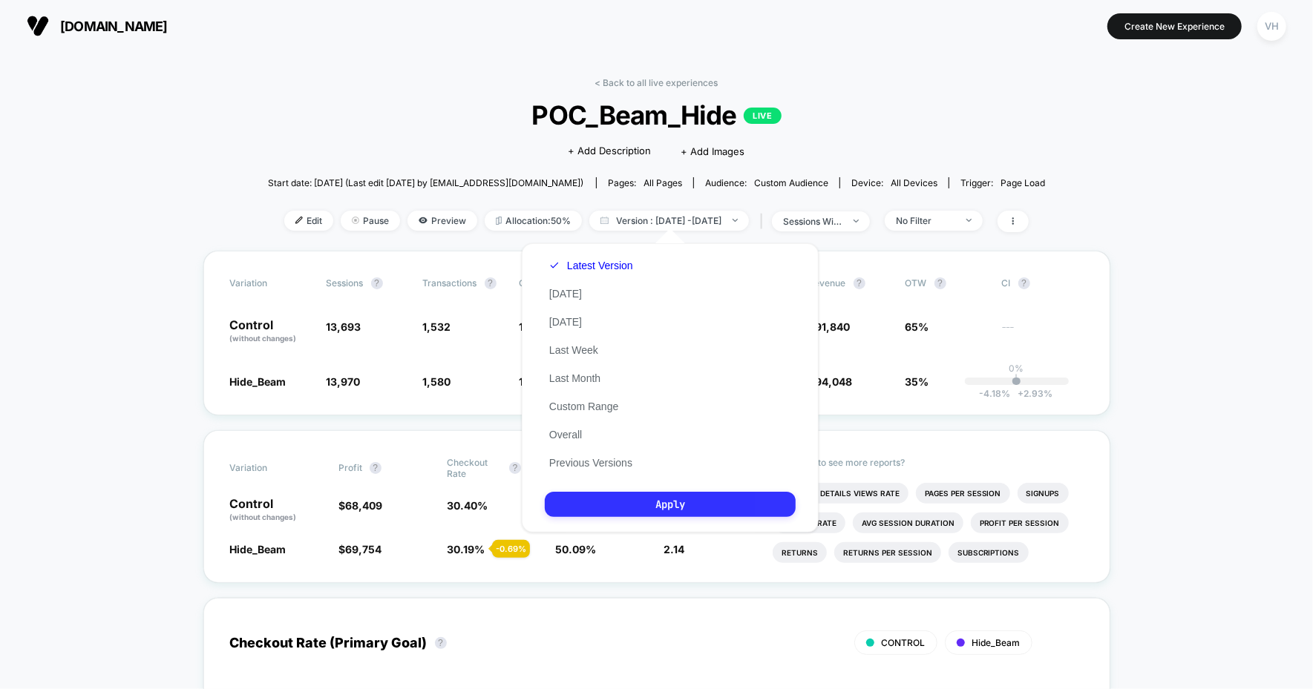
click at [611, 497] on button "Apply" at bounding box center [670, 504] width 251 height 25
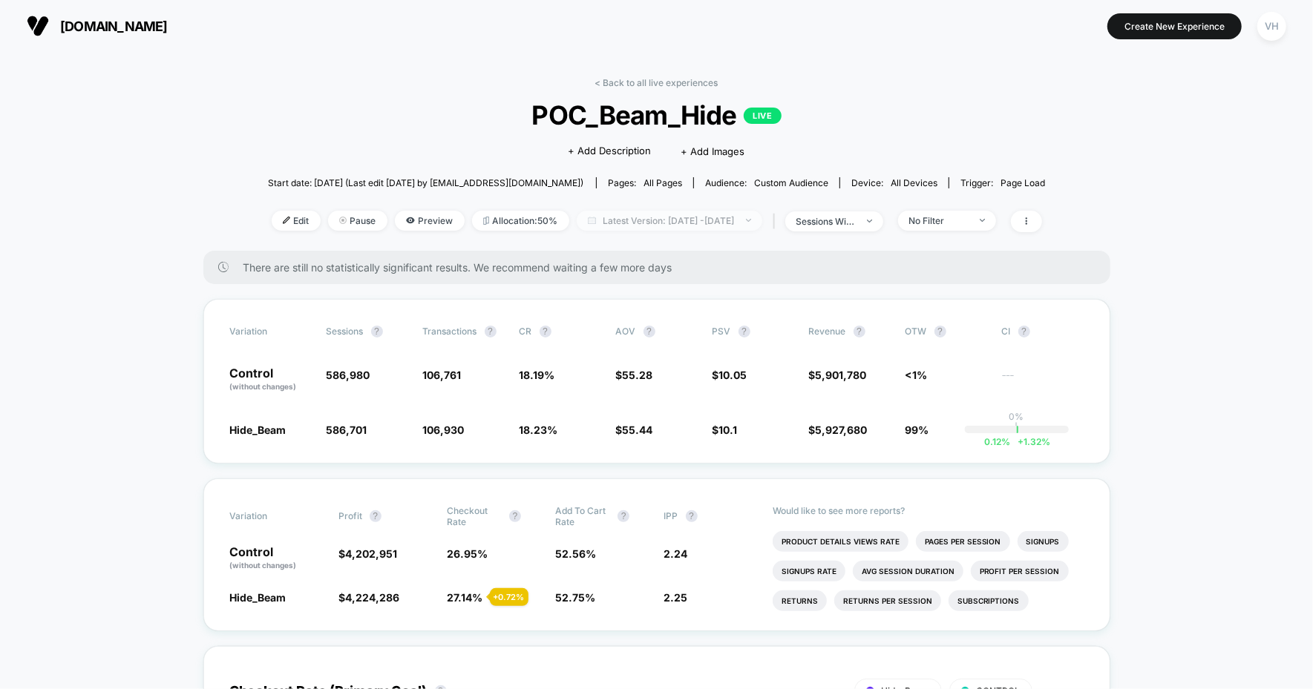
click at [744, 220] on span "Latest Version: Sep 7, 2025 - Sep 30, 2025" at bounding box center [670, 221] width 186 height 20
select select "*"
select select "****"
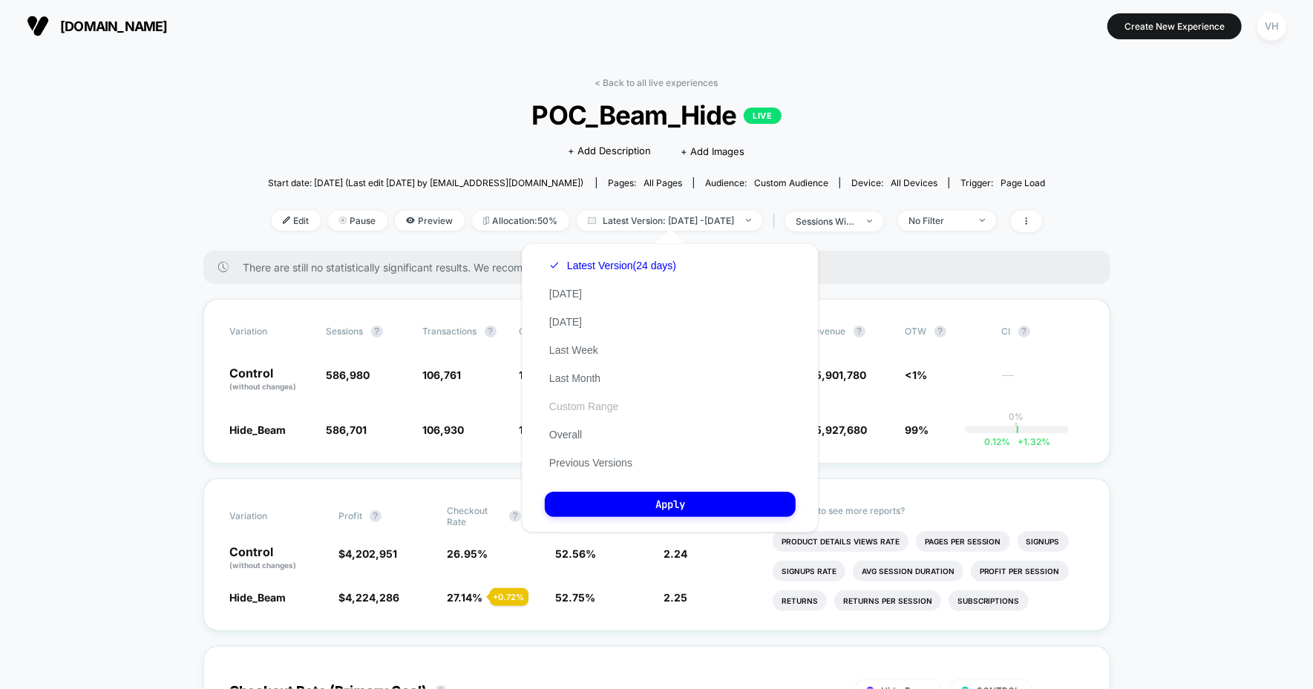
click at [611, 400] on button "Custom Range" at bounding box center [584, 406] width 78 height 13
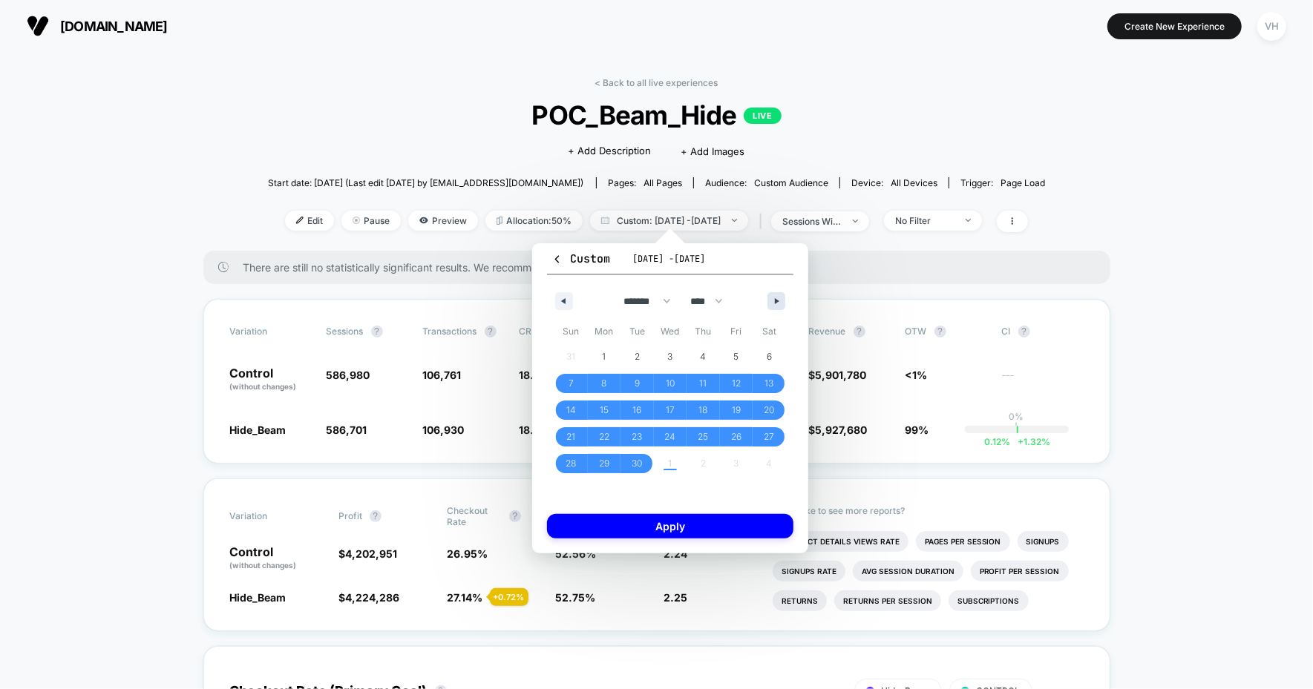
click at [773, 305] on button "button" at bounding box center [776, 301] width 18 height 18
select select "*"
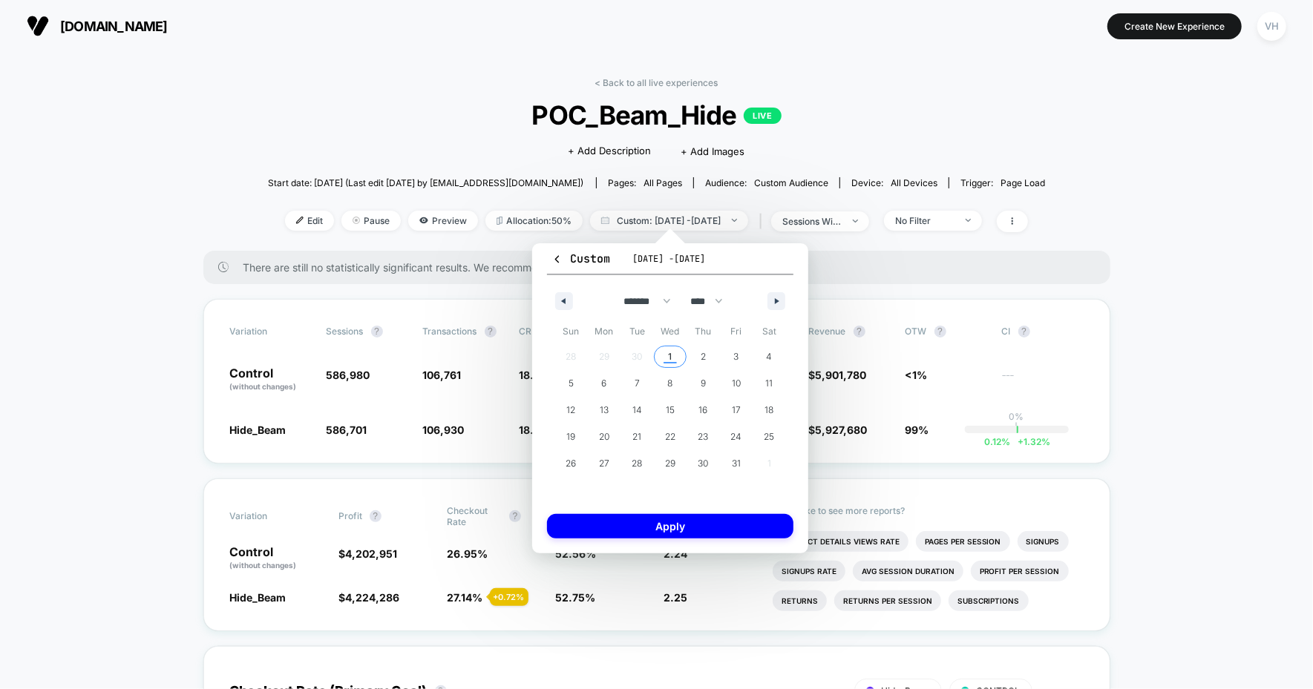
click at [672, 352] on span "1" at bounding box center [670, 356] width 33 height 19
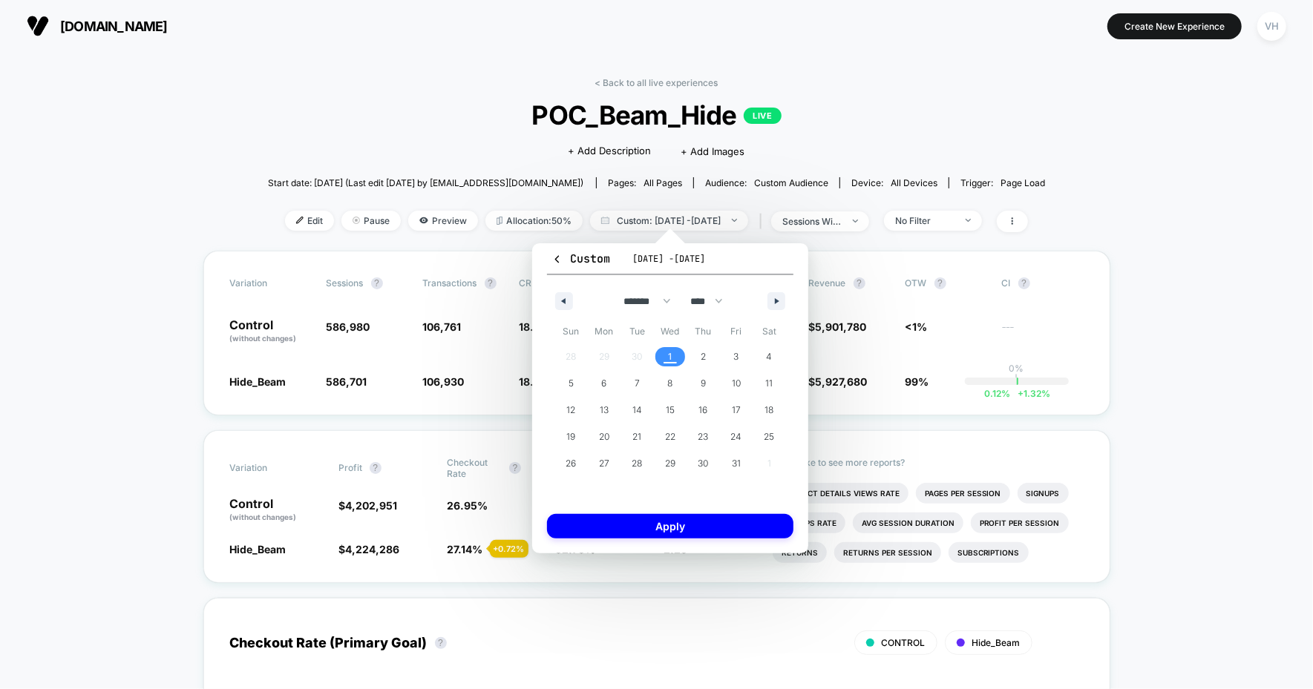
click at [672, 352] on span "1" at bounding box center [670, 356] width 33 height 19
click at [646, 518] on button "Apply" at bounding box center [670, 526] width 246 height 24
